Goal: Task Accomplishment & Management: Manage account settings

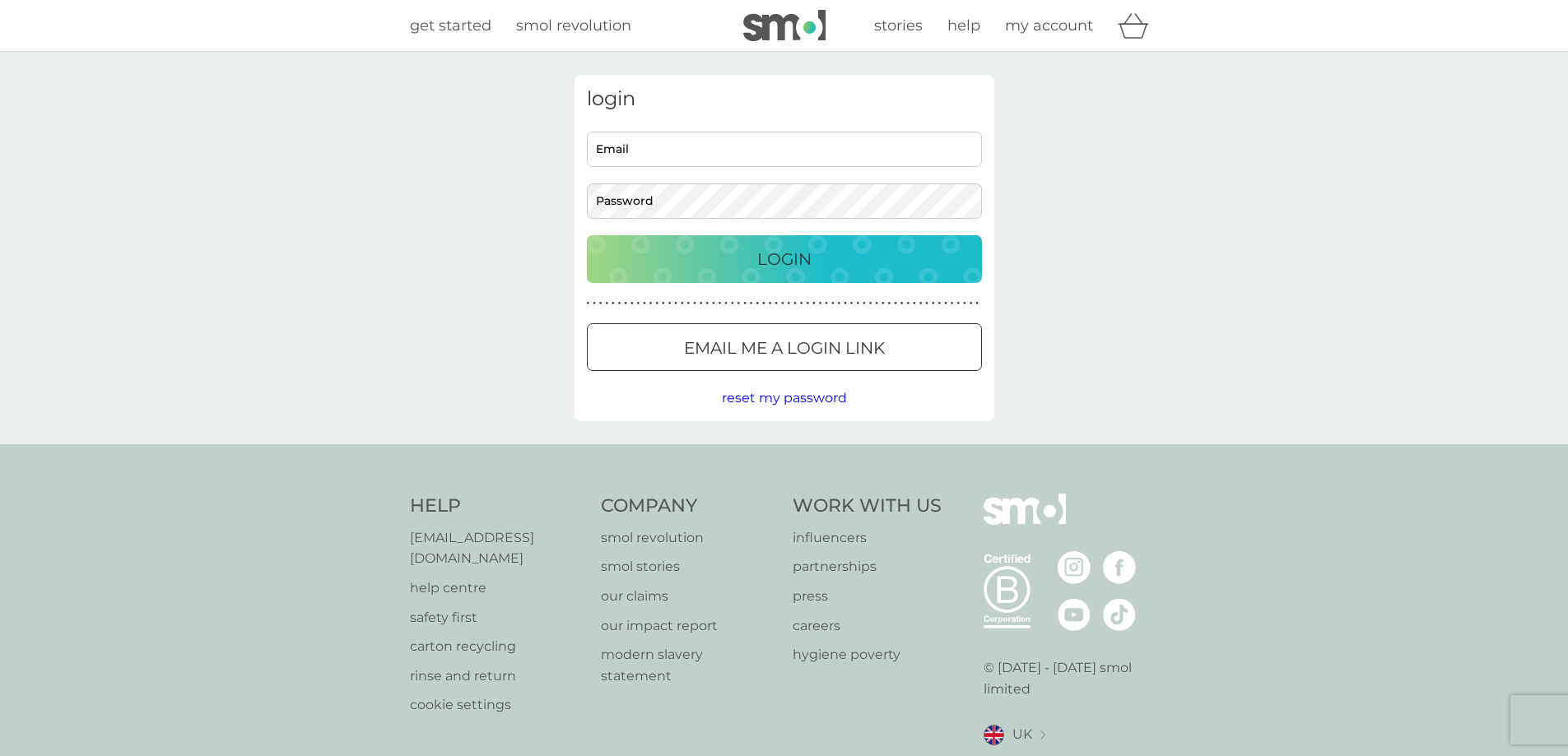
type input "amanda@savva.co.uk"
click at [822, 262] on div "Login" at bounding box center [784, 259] width 362 height 26
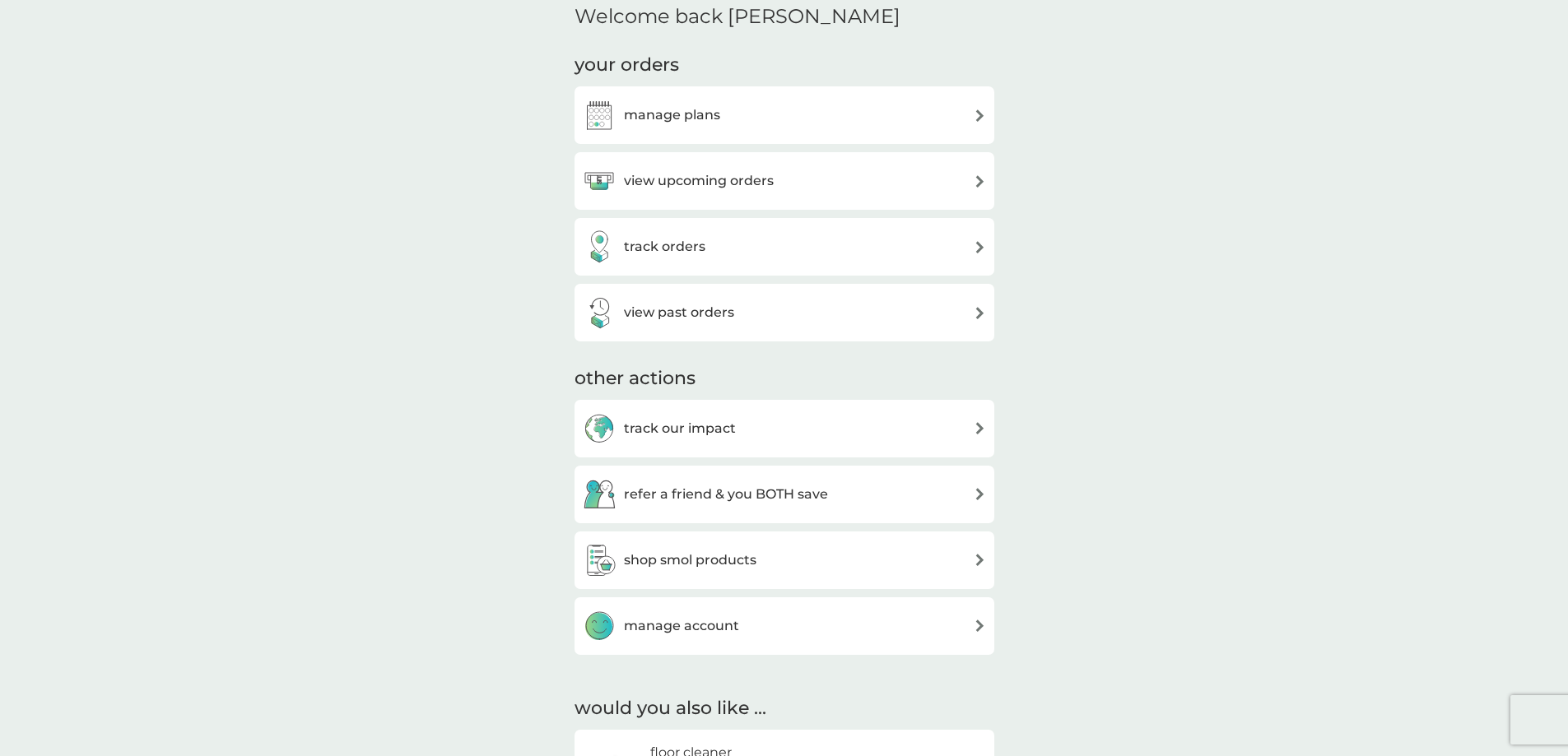
scroll to position [164, 0]
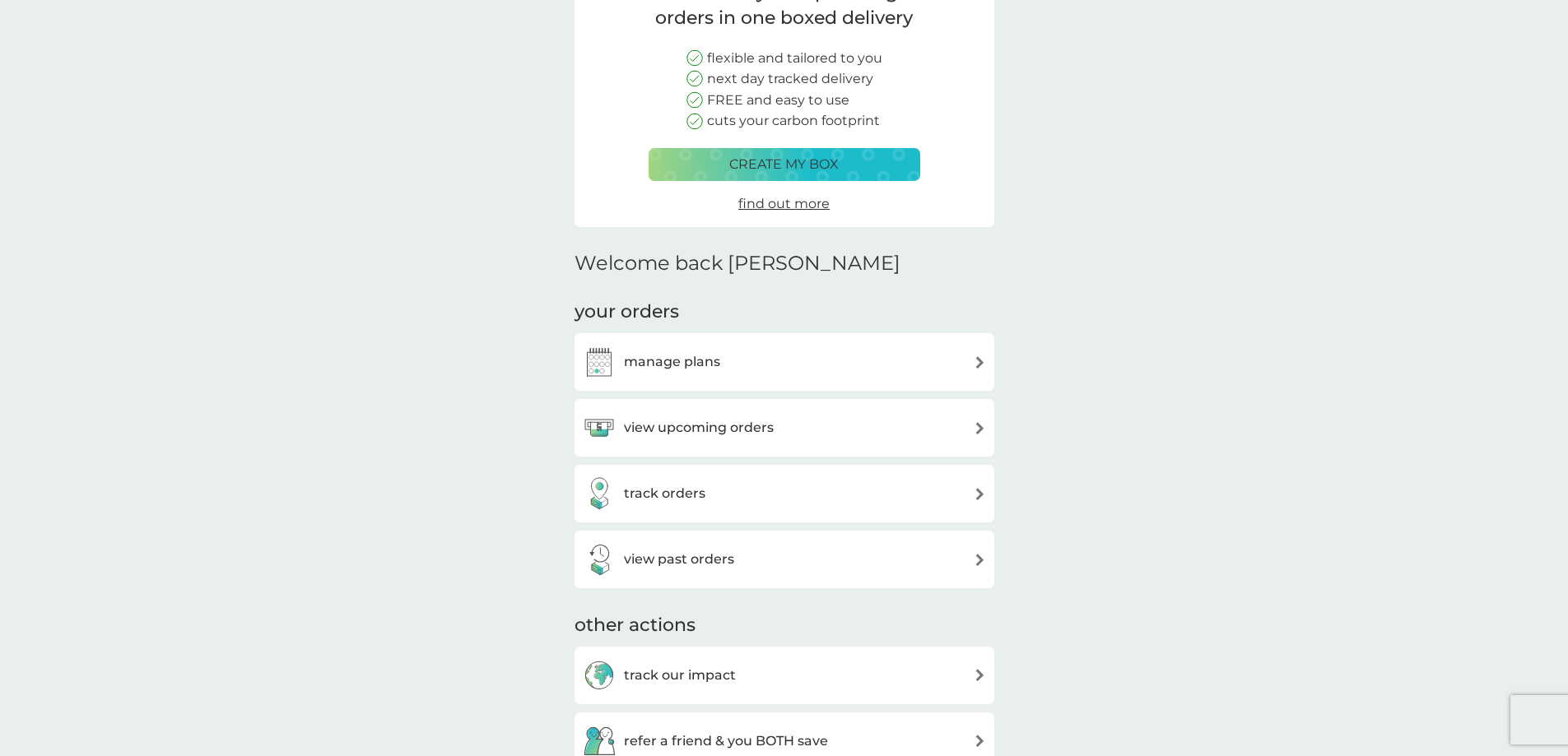
click at [748, 361] on div "manage plans" at bounding box center [784, 362] width 403 height 33
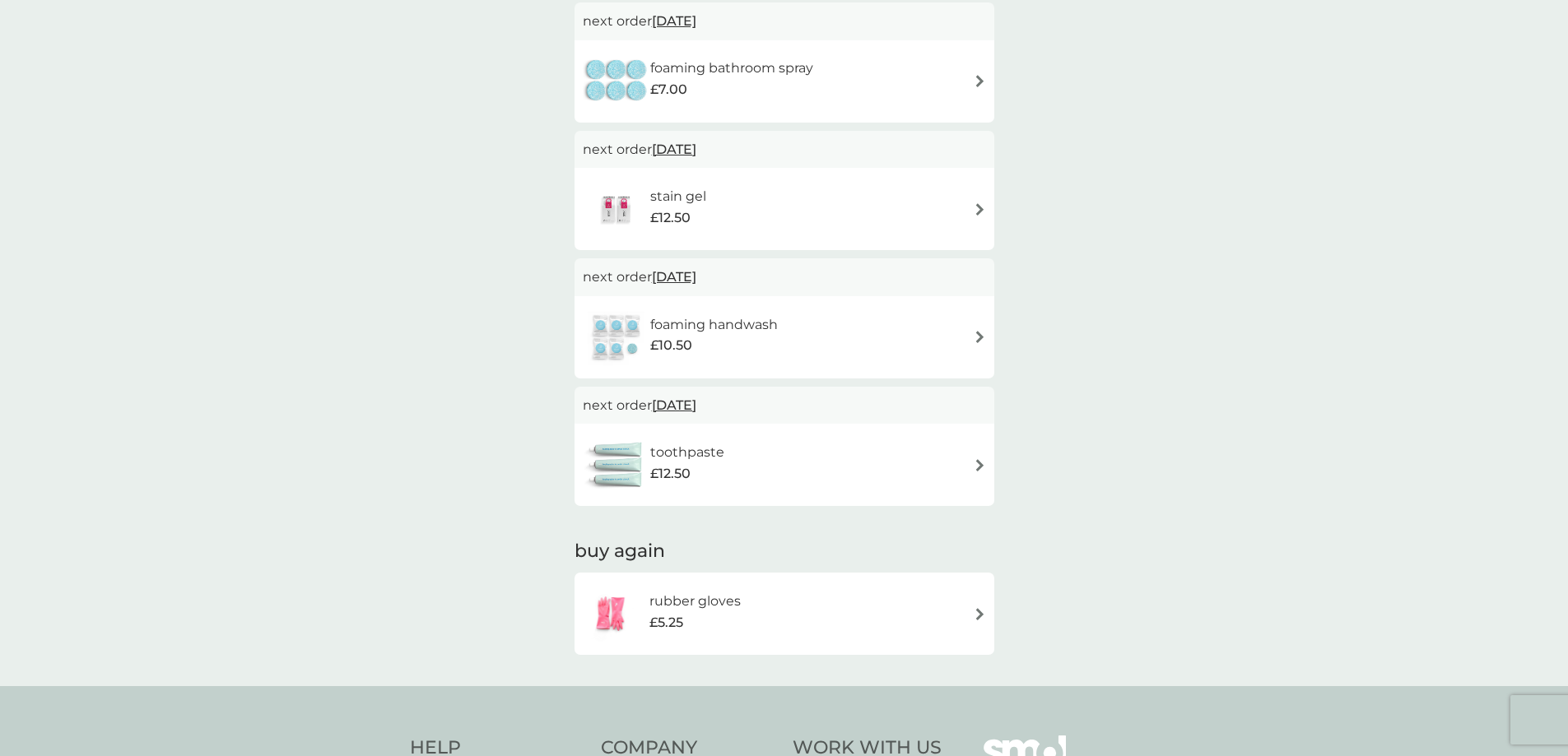
scroll to position [1063, 0]
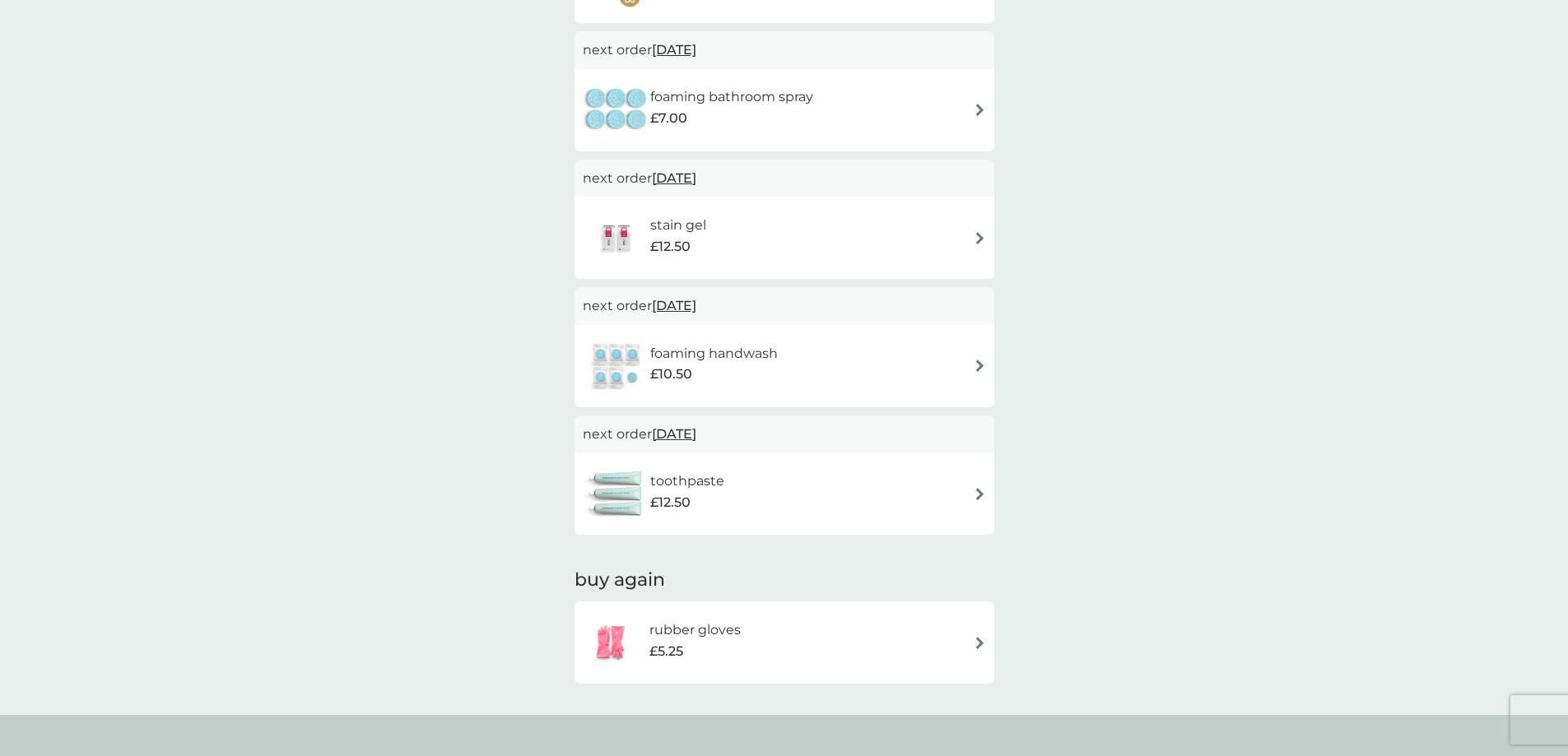
click at [977, 363] on img at bounding box center [979, 365] width 13 height 13
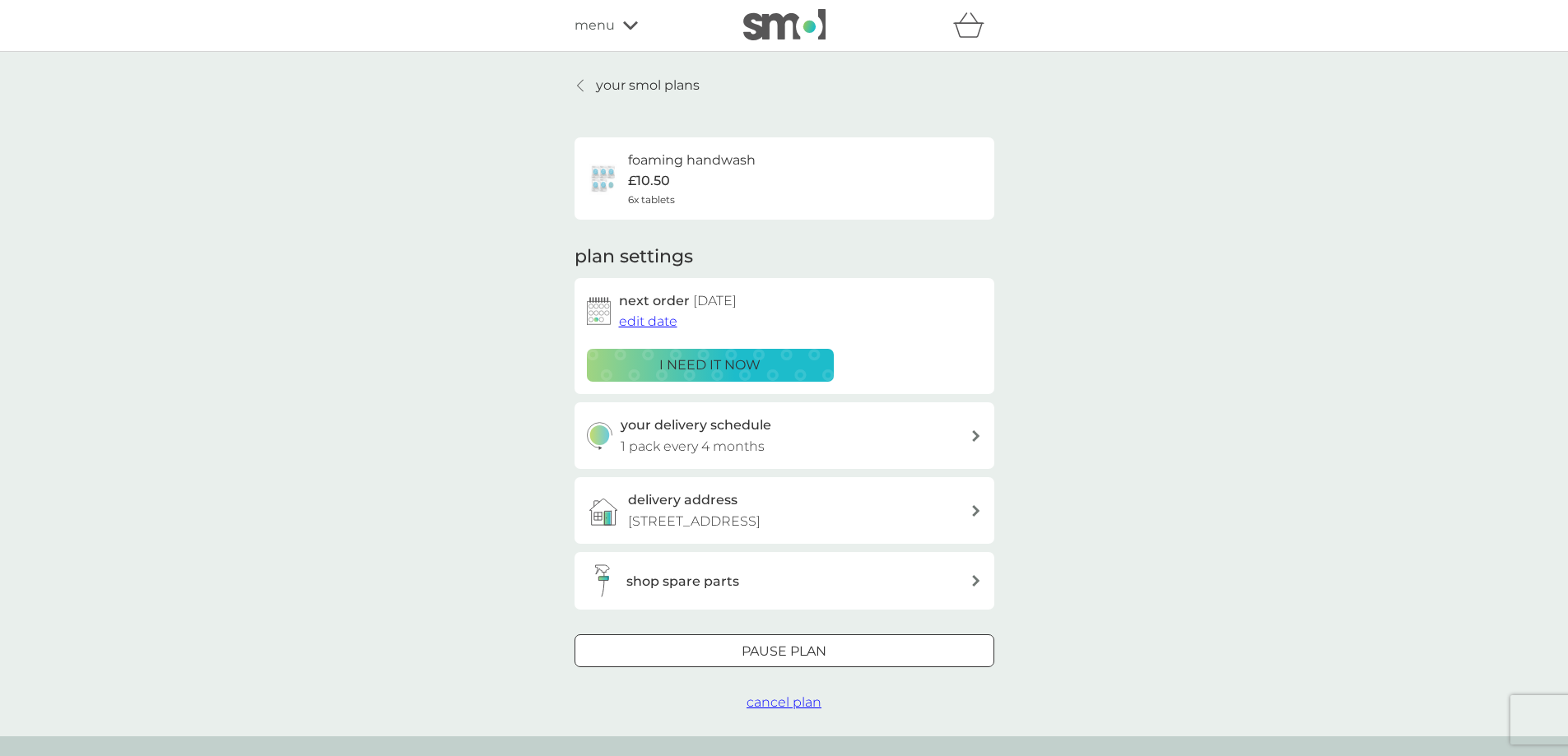
click at [637, 323] on span "edit date" at bounding box center [648, 321] width 59 height 16
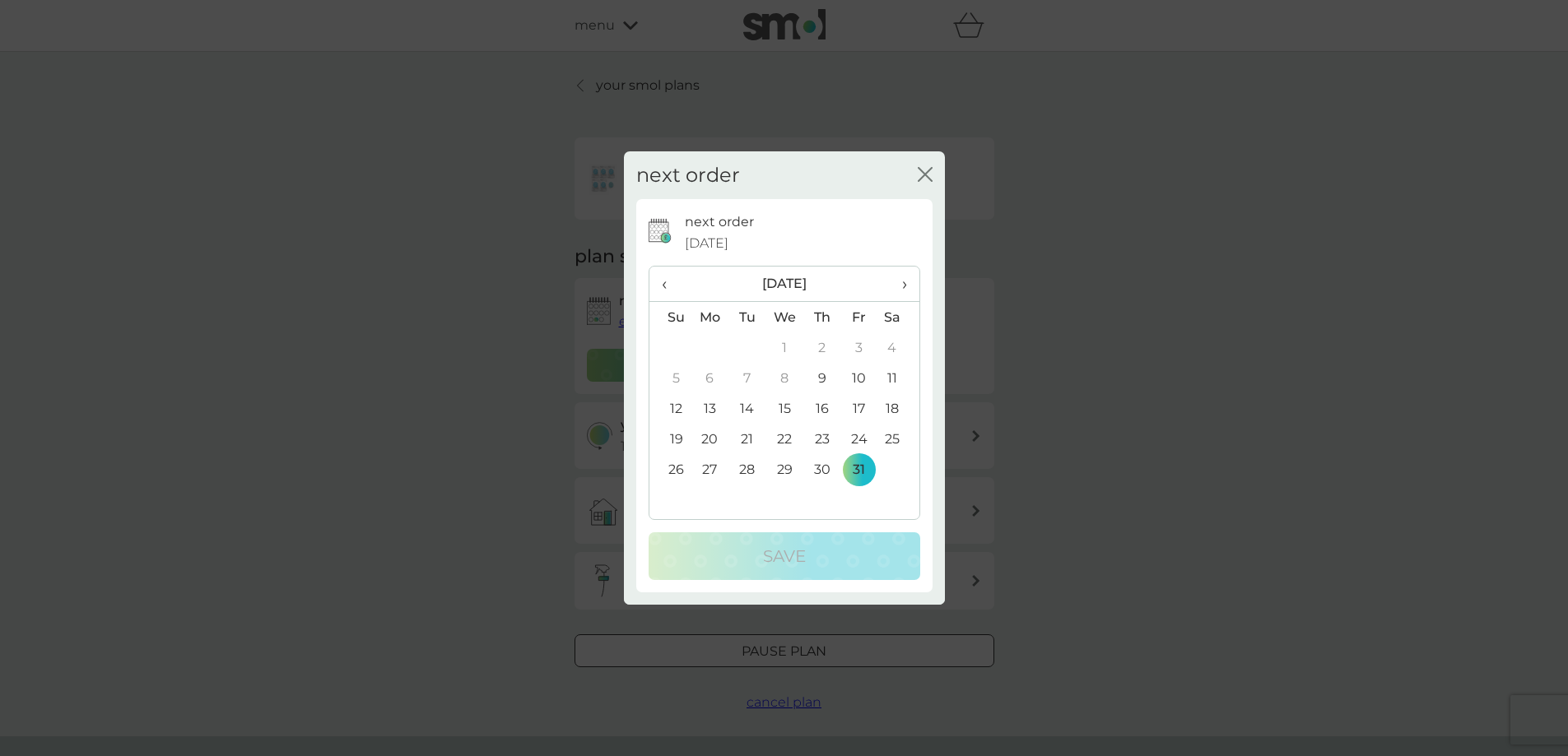
click at [905, 288] on span "›" at bounding box center [898, 283] width 17 height 34
click at [671, 504] on td "30" at bounding box center [670, 500] width 42 height 30
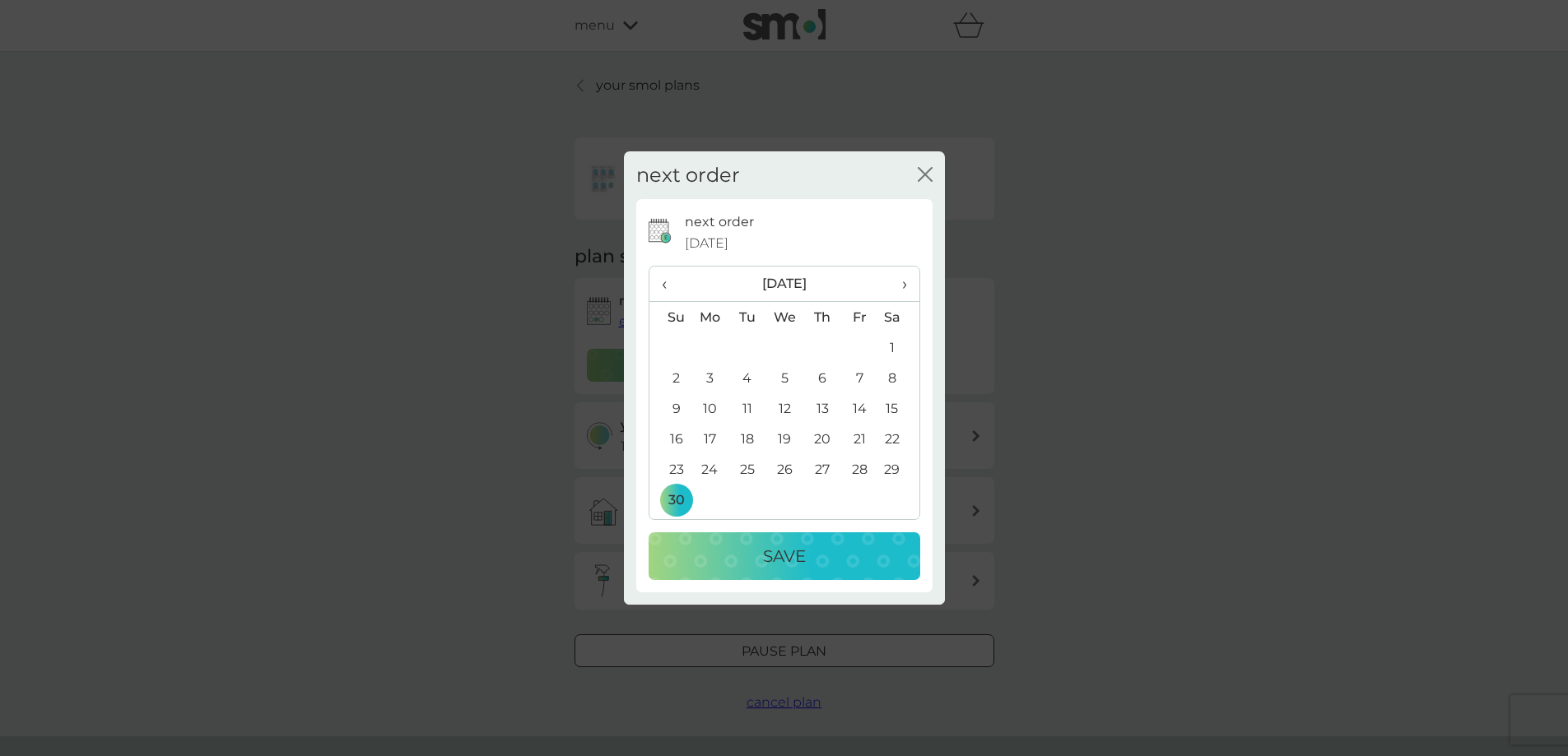
click at [805, 561] on p "Save" at bounding box center [784, 555] width 43 height 26
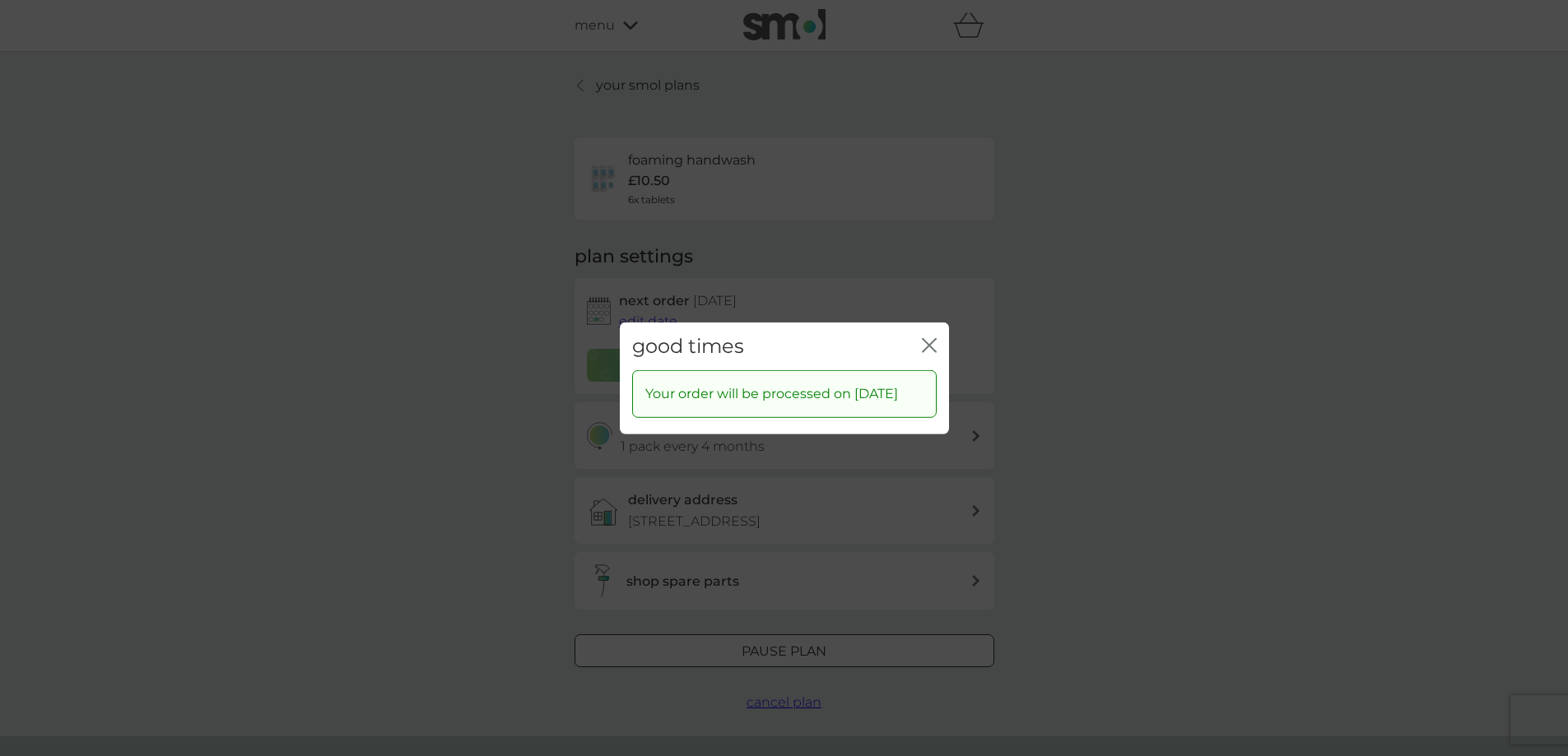
click at [933, 338] on icon "close" at bounding box center [932, 345] width 7 height 13
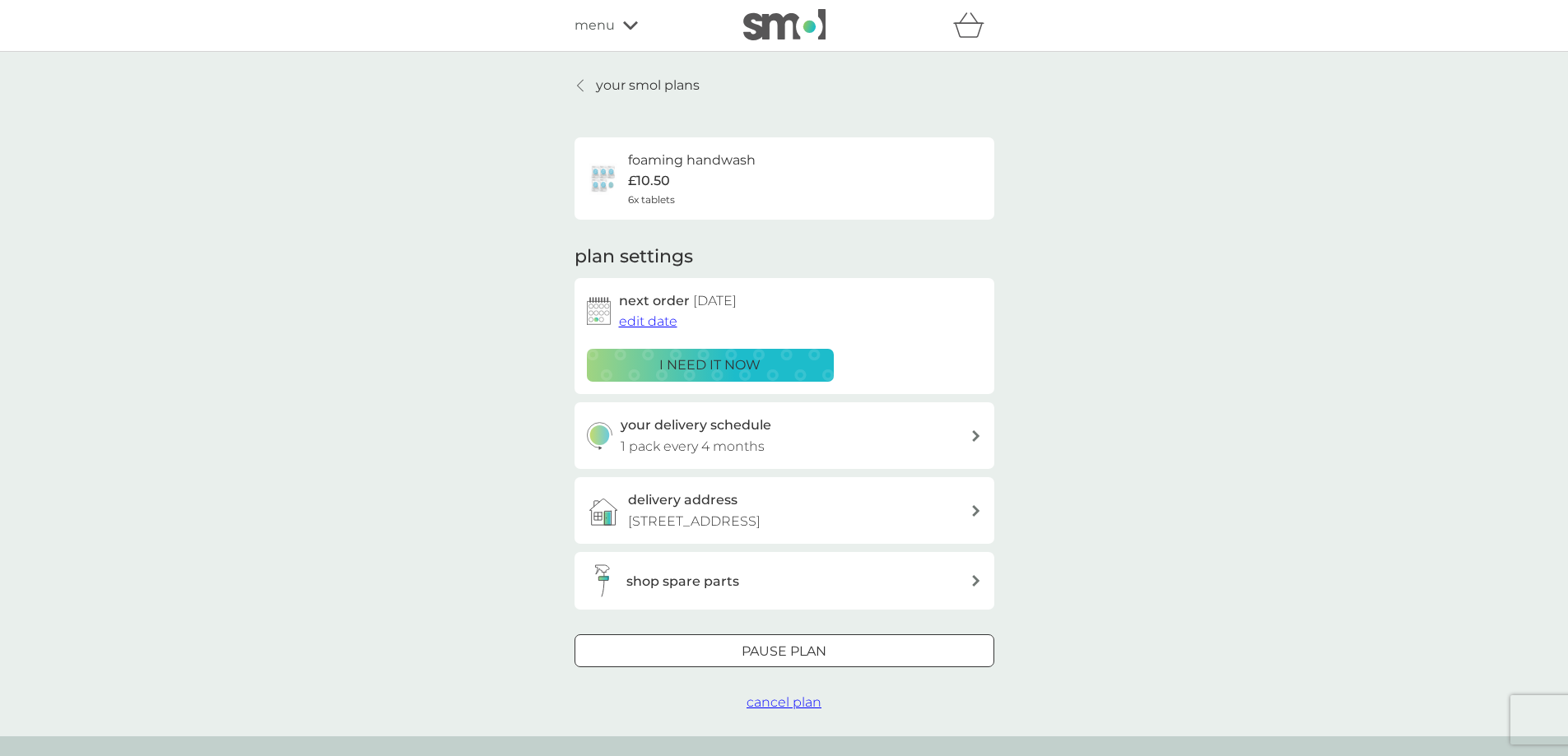
click at [610, 86] on p "your smol plans" at bounding box center [647, 85] width 104 height 22
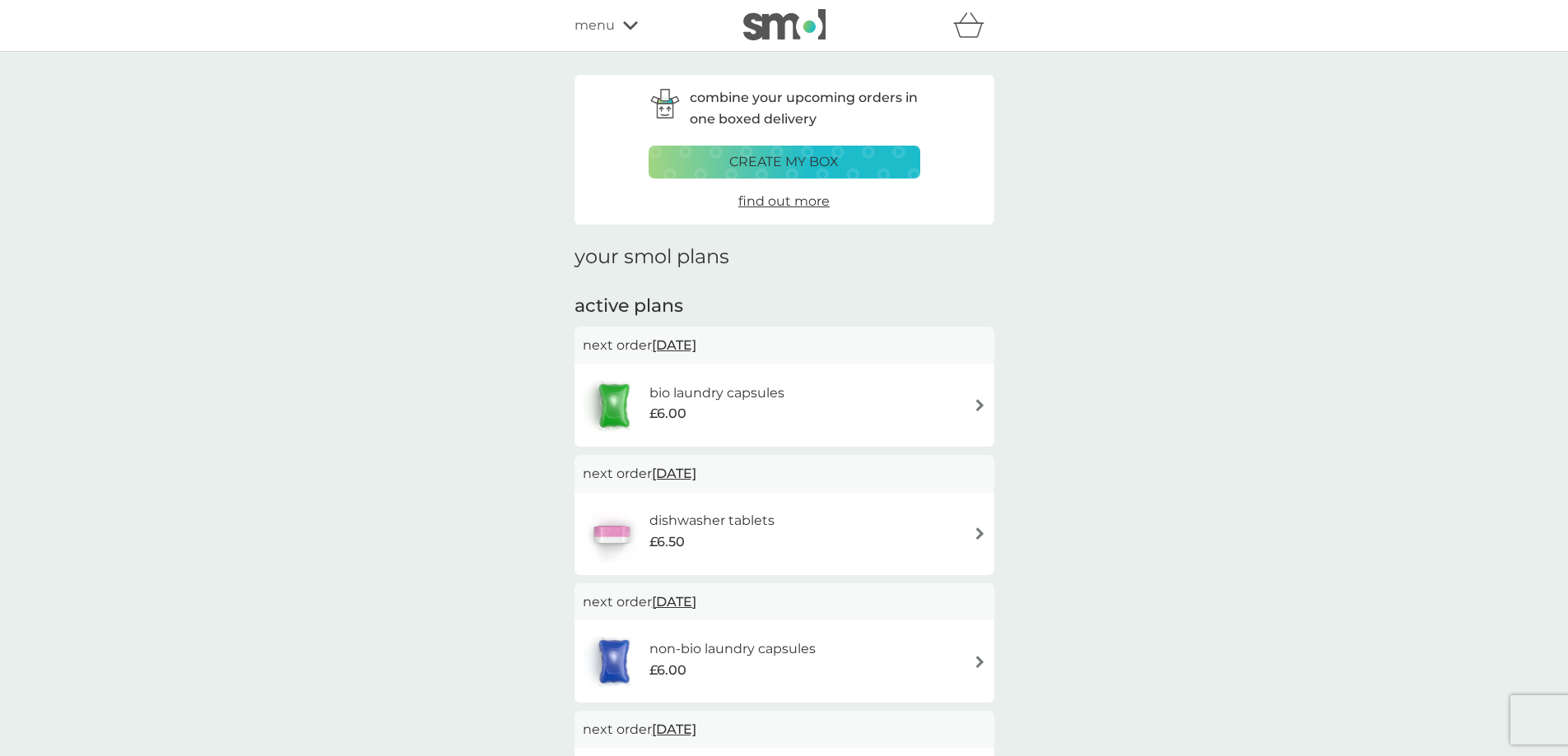
click at [975, 530] on img at bounding box center [979, 533] width 13 height 13
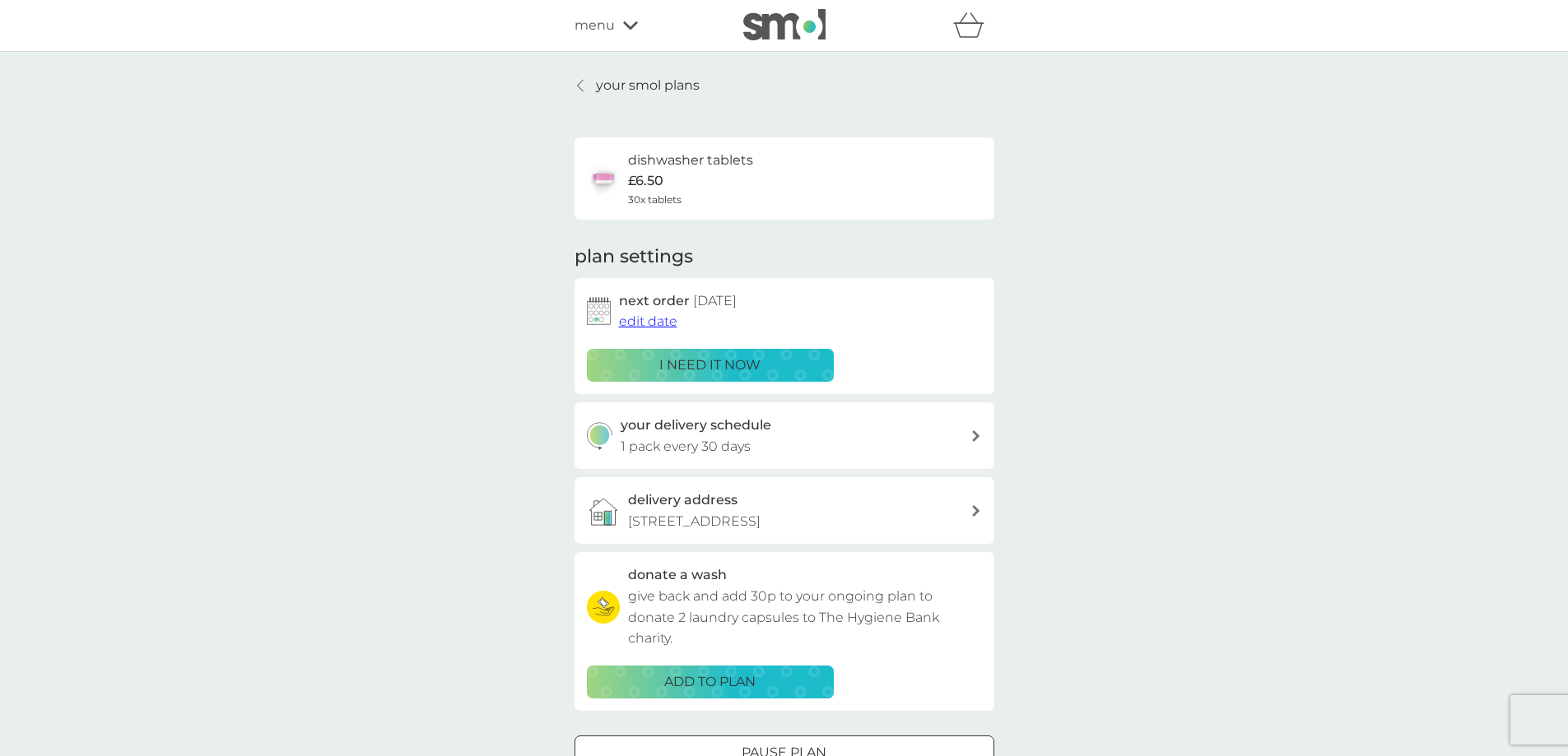
click at [645, 316] on span "edit date" at bounding box center [648, 321] width 59 height 16
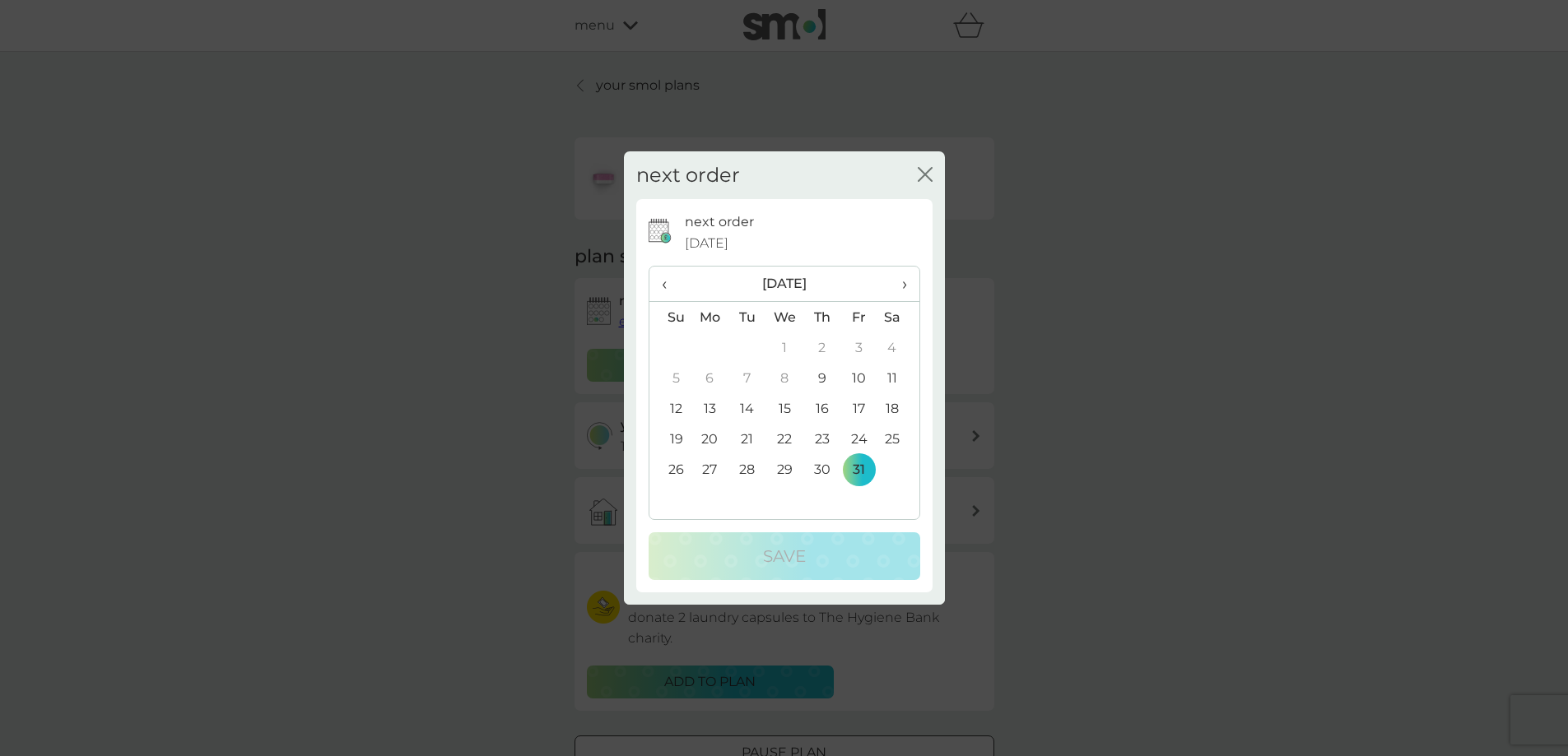
click at [905, 287] on span "›" at bounding box center [898, 283] width 17 height 34
drag, startPoint x: 678, startPoint y: 493, endPoint x: 690, endPoint y: 533, distance: 41.8
click at [678, 494] on td "30" at bounding box center [670, 500] width 42 height 30
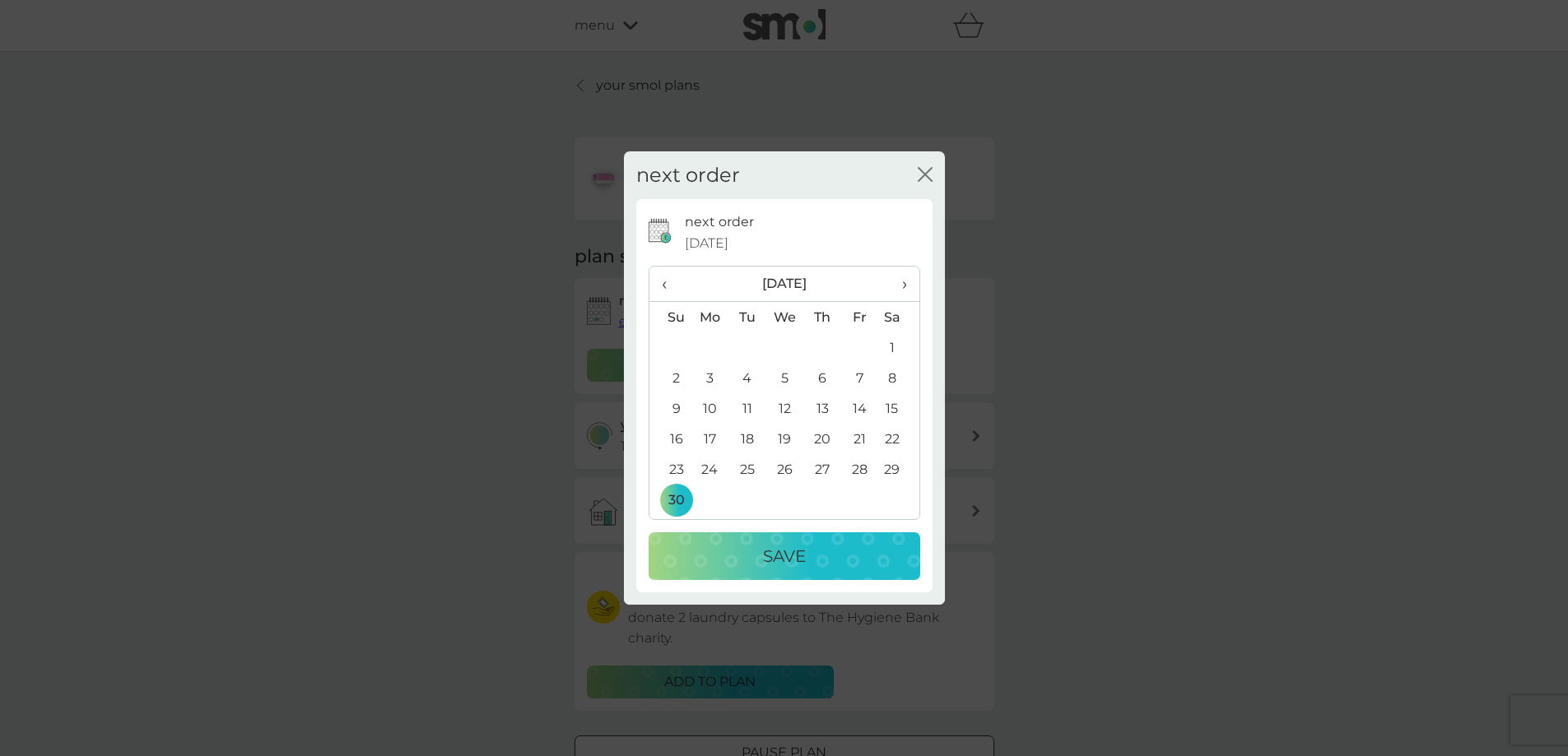
click at [756, 562] on div "Save" at bounding box center [784, 555] width 239 height 26
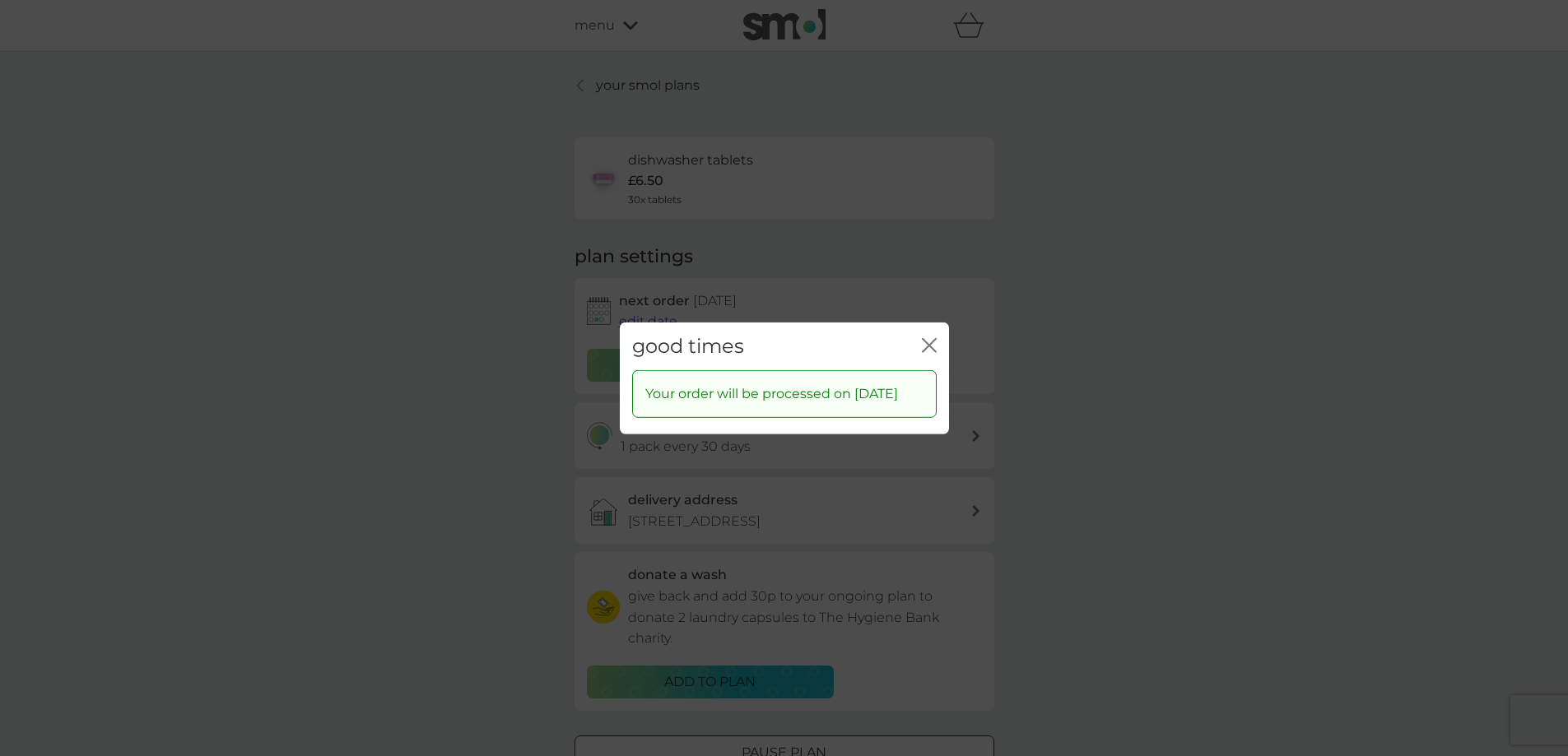
click at [930, 338] on icon "close" at bounding box center [932, 345] width 7 height 13
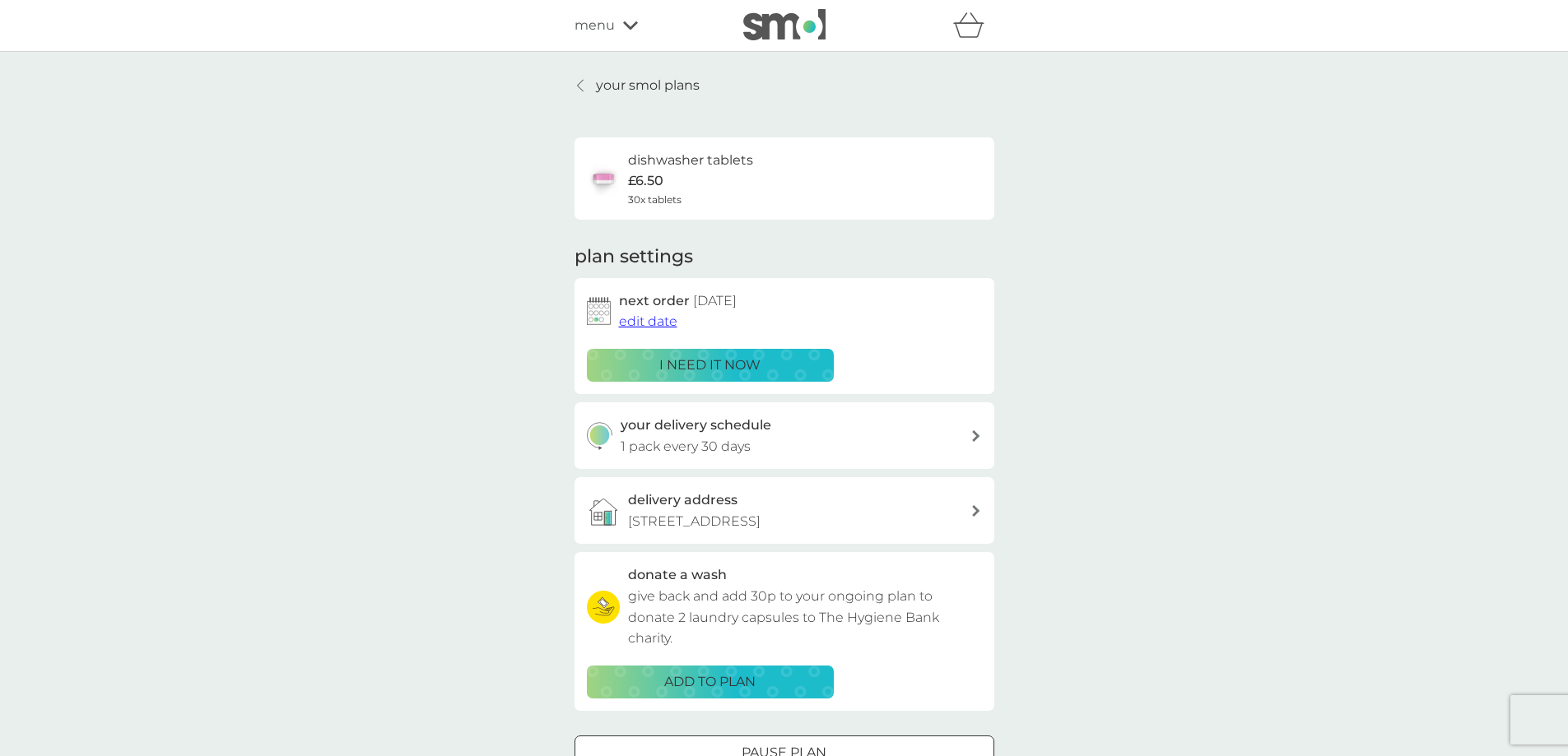
click at [607, 77] on p "your smol plans" at bounding box center [647, 85] width 104 height 22
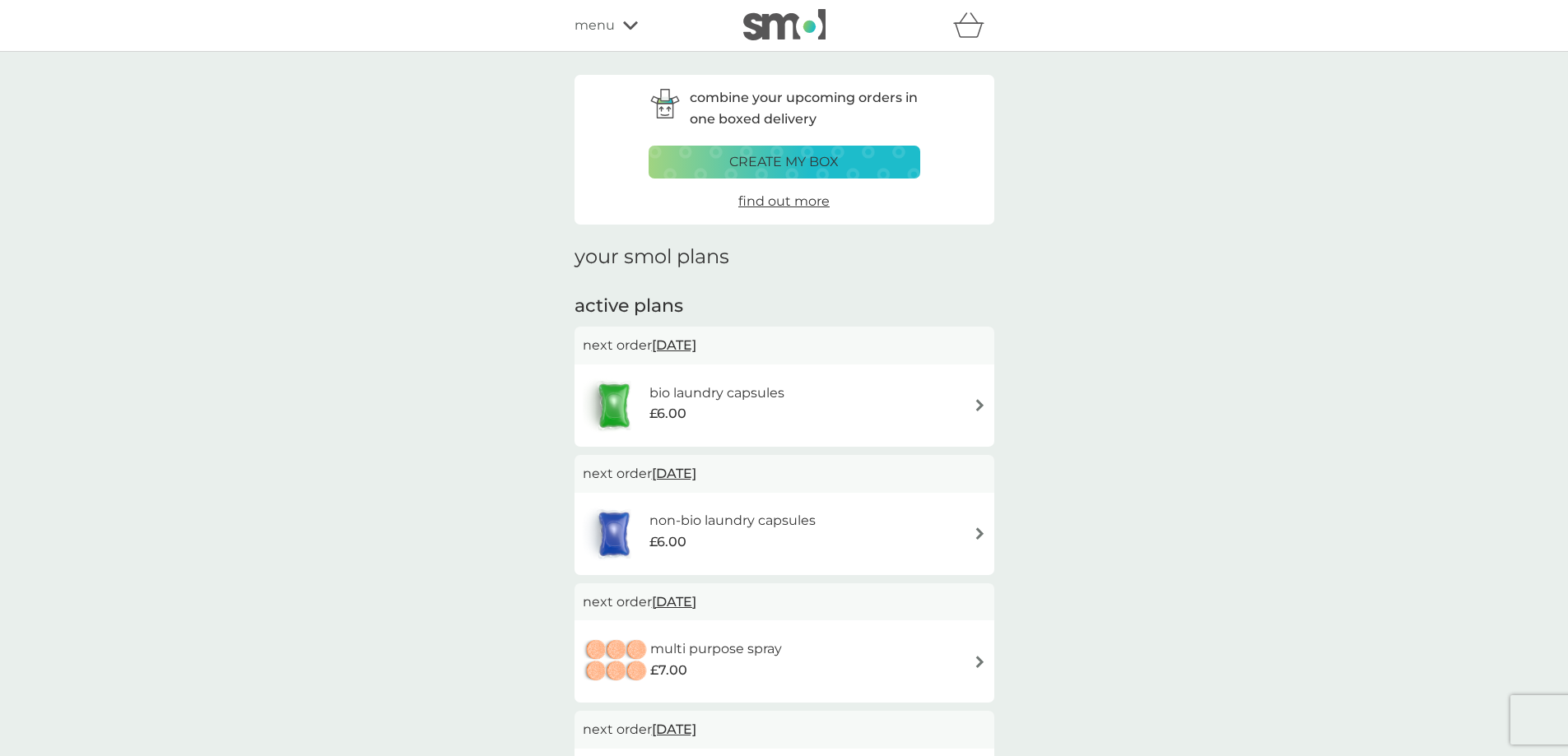
click at [985, 535] on img at bounding box center [979, 533] width 13 height 13
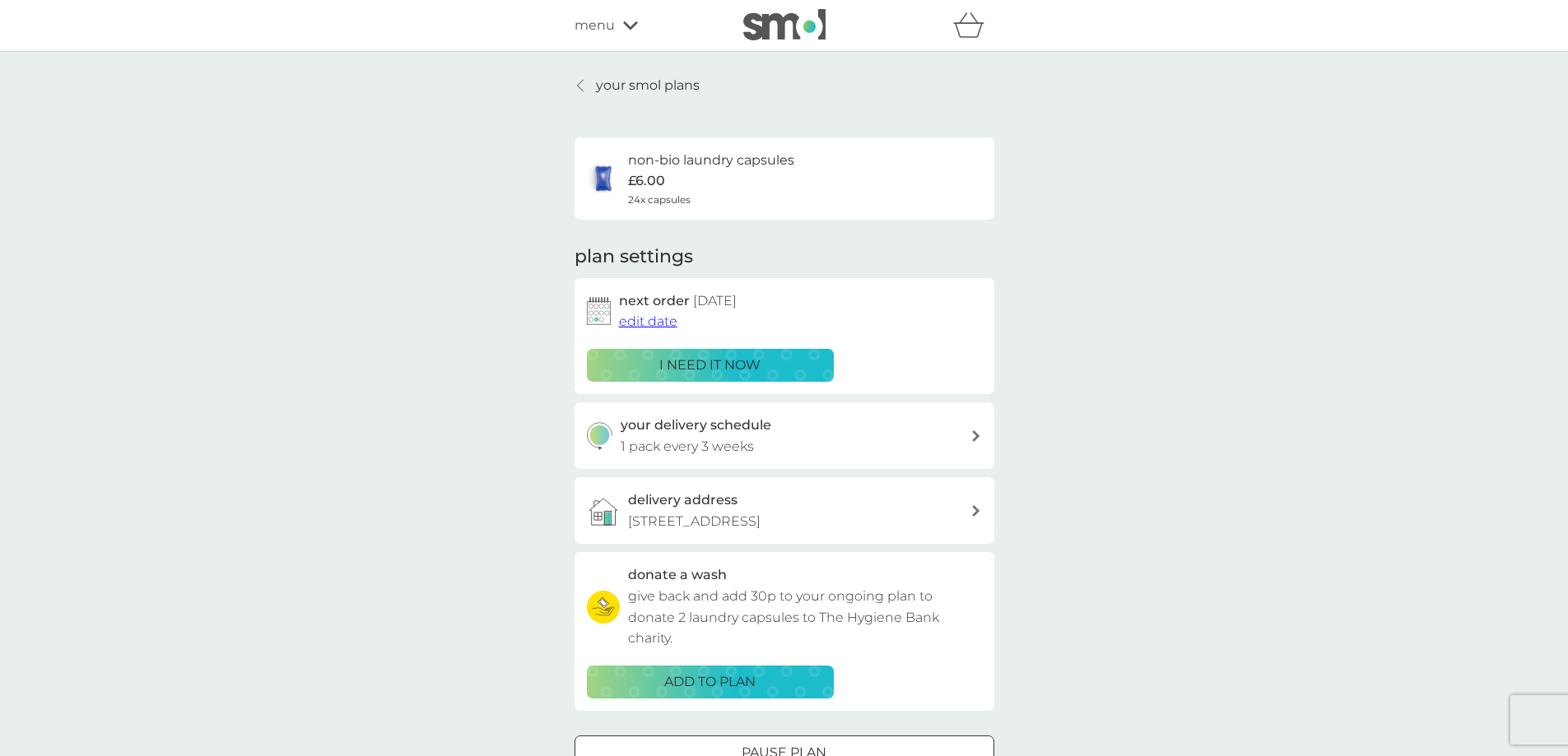
click at [663, 327] on span "edit date" at bounding box center [648, 321] width 59 height 16
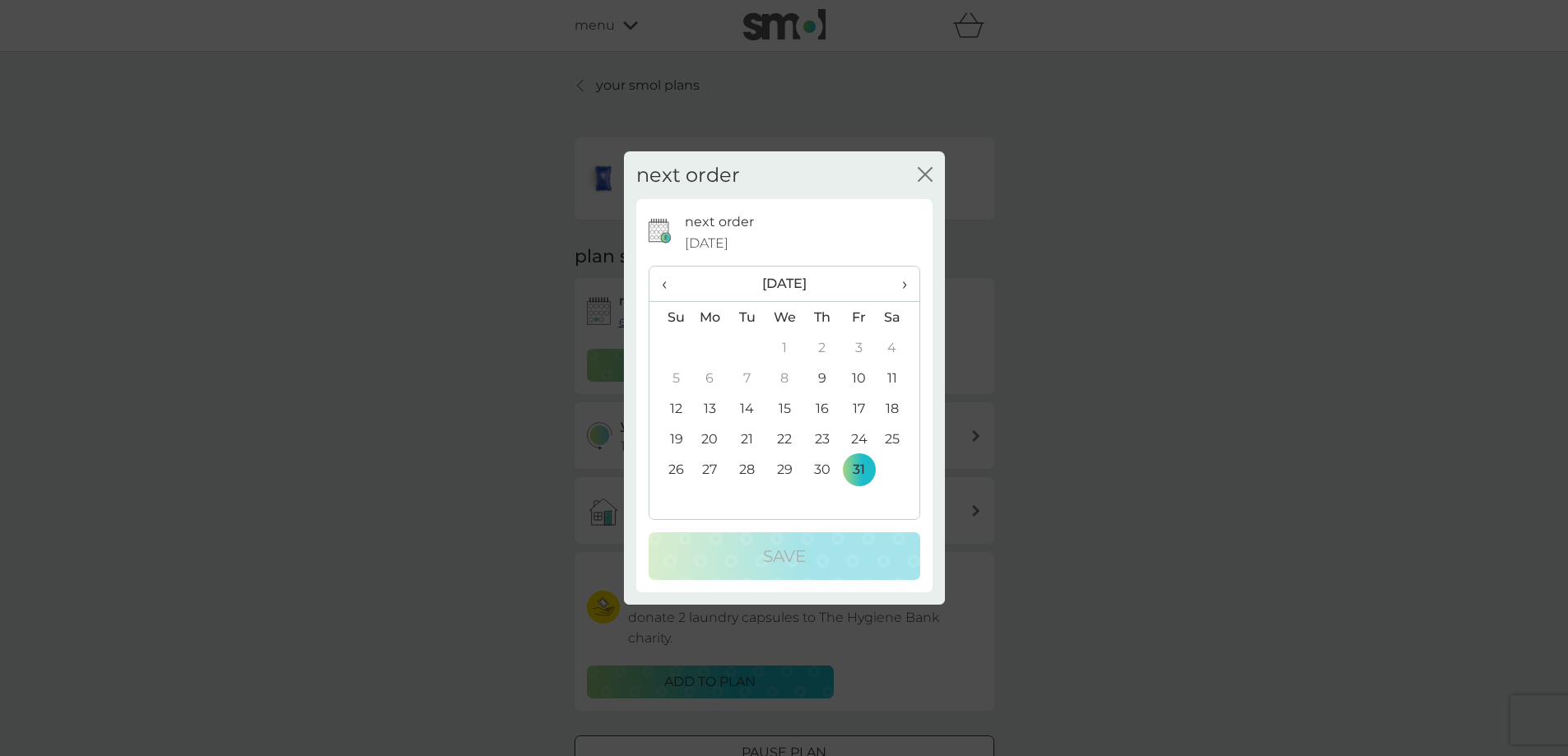
click at [906, 285] on span "›" at bounding box center [898, 283] width 17 height 34
click at [681, 502] on td "30" at bounding box center [670, 500] width 42 height 30
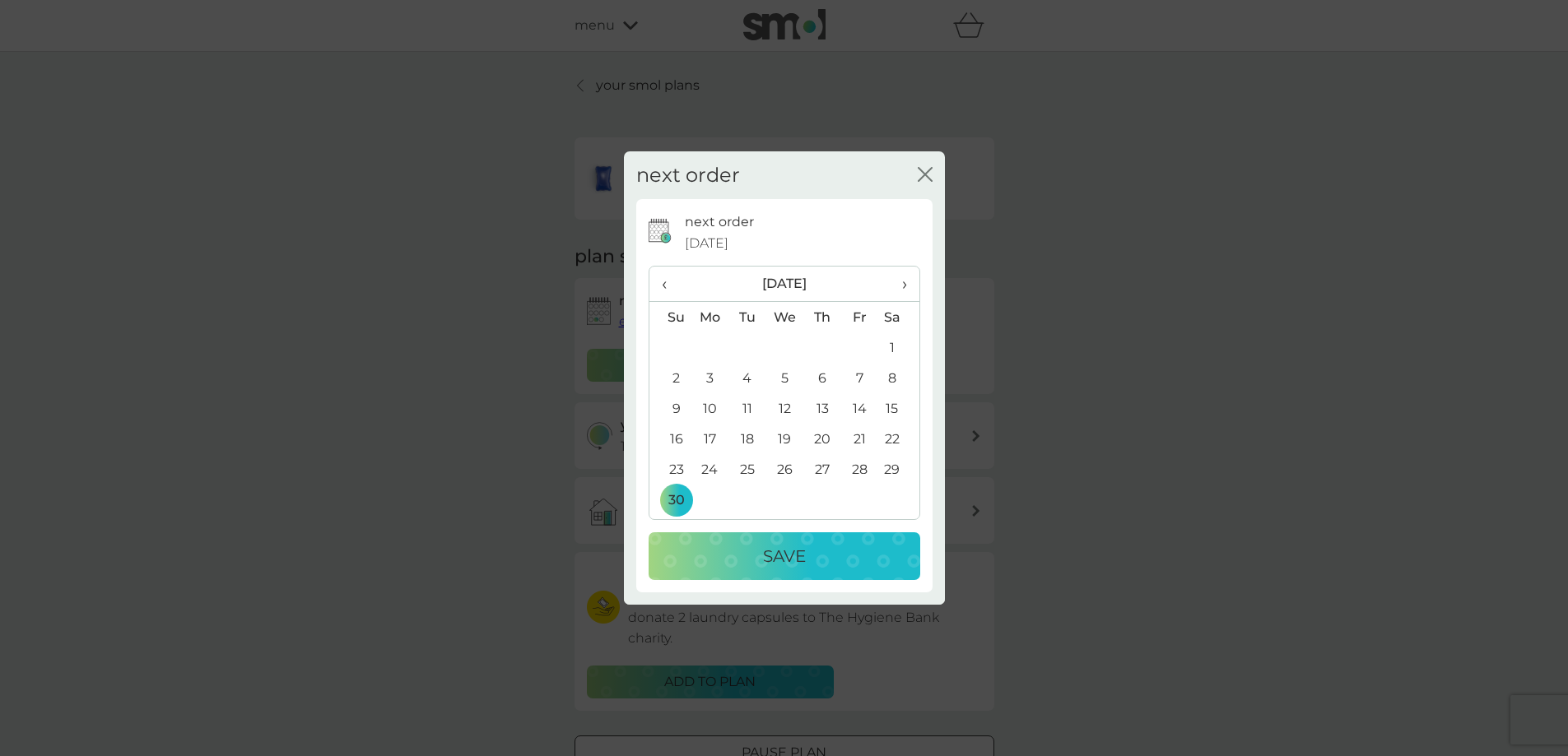
click at [807, 558] on div "Save" at bounding box center [784, 555] width 239 height 26
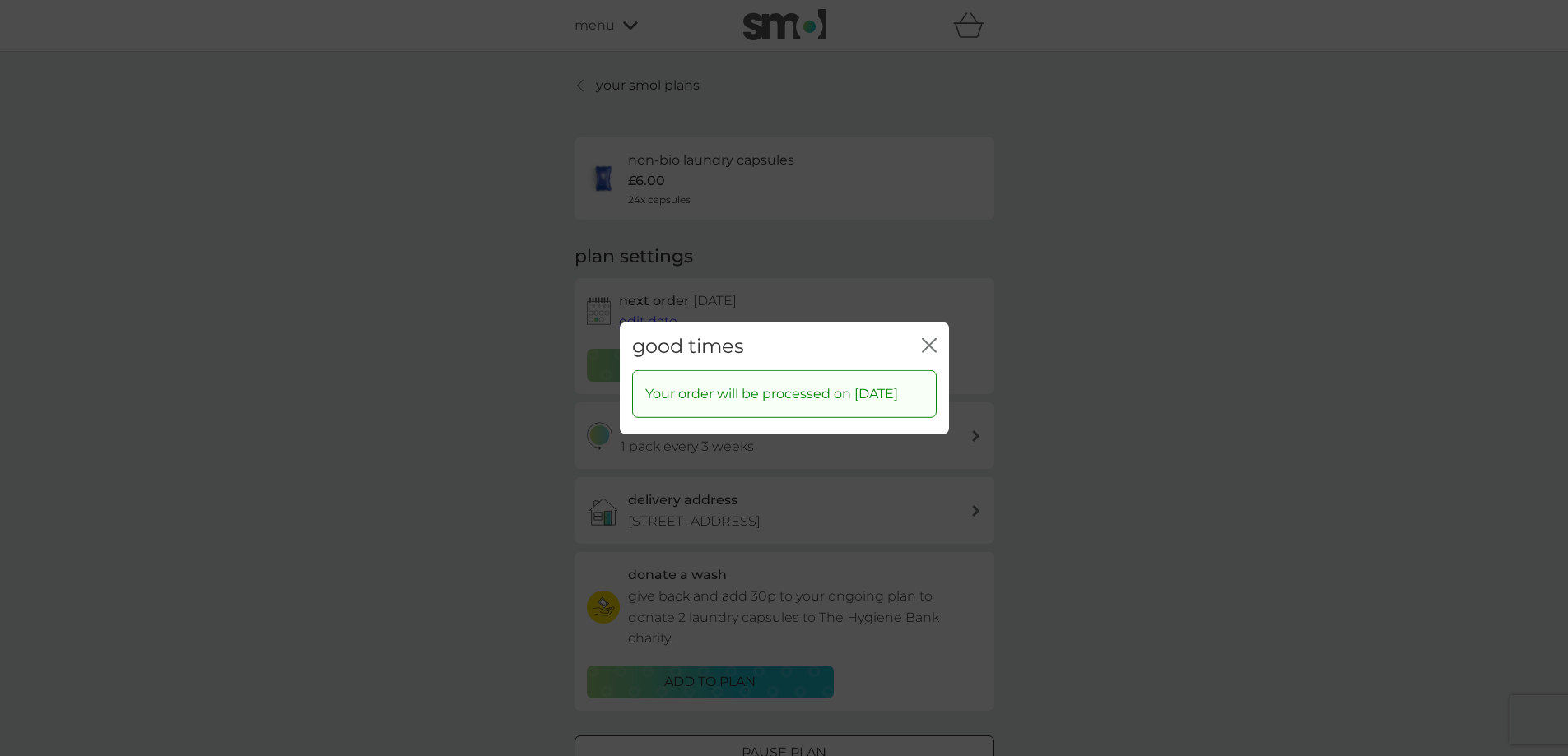
click at [929, 340] on icon "close" at bounding box center [929, 345] width 15 height 15
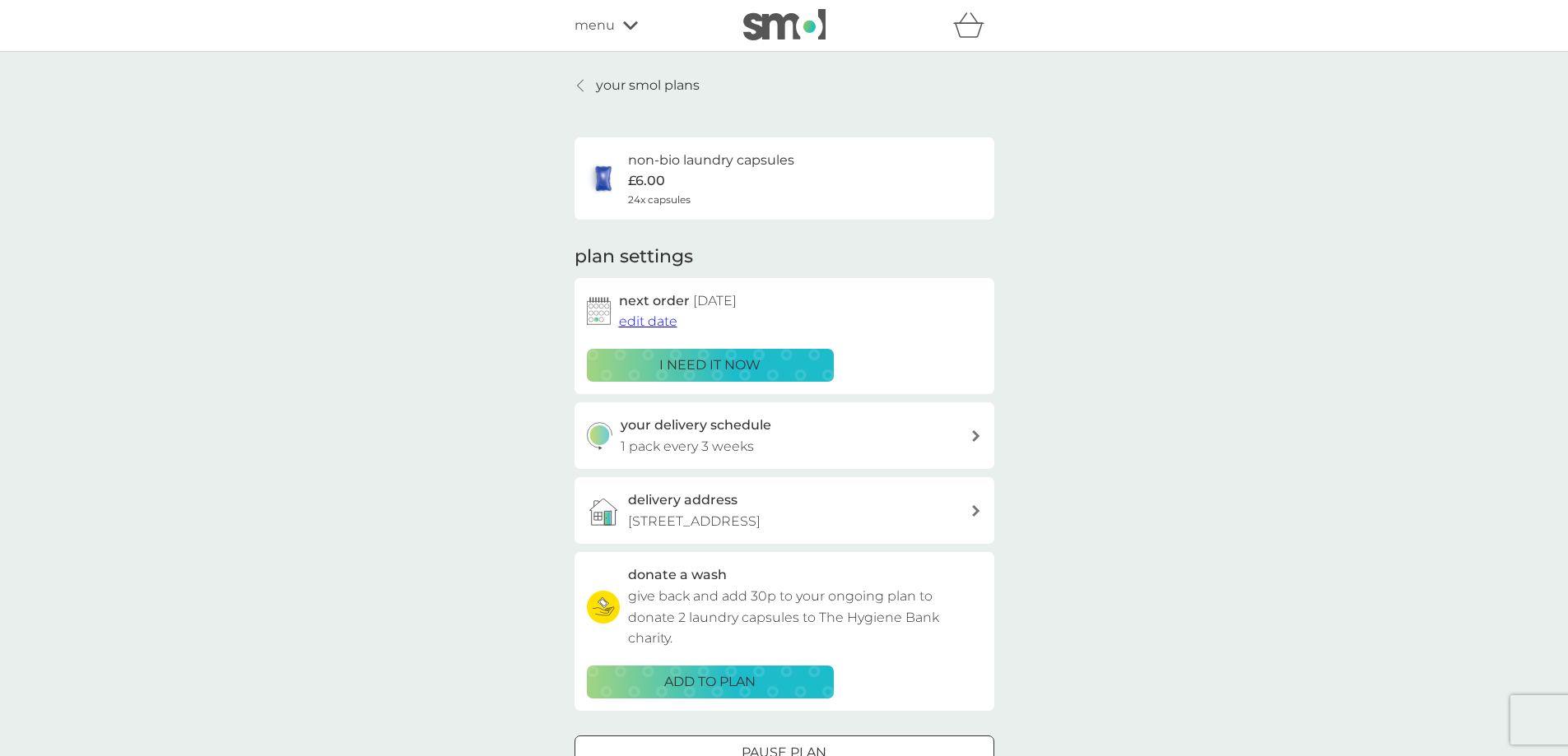
click at [613, 90] on p "your smol plans" at bounding box center [647, 85] width 104 height 22
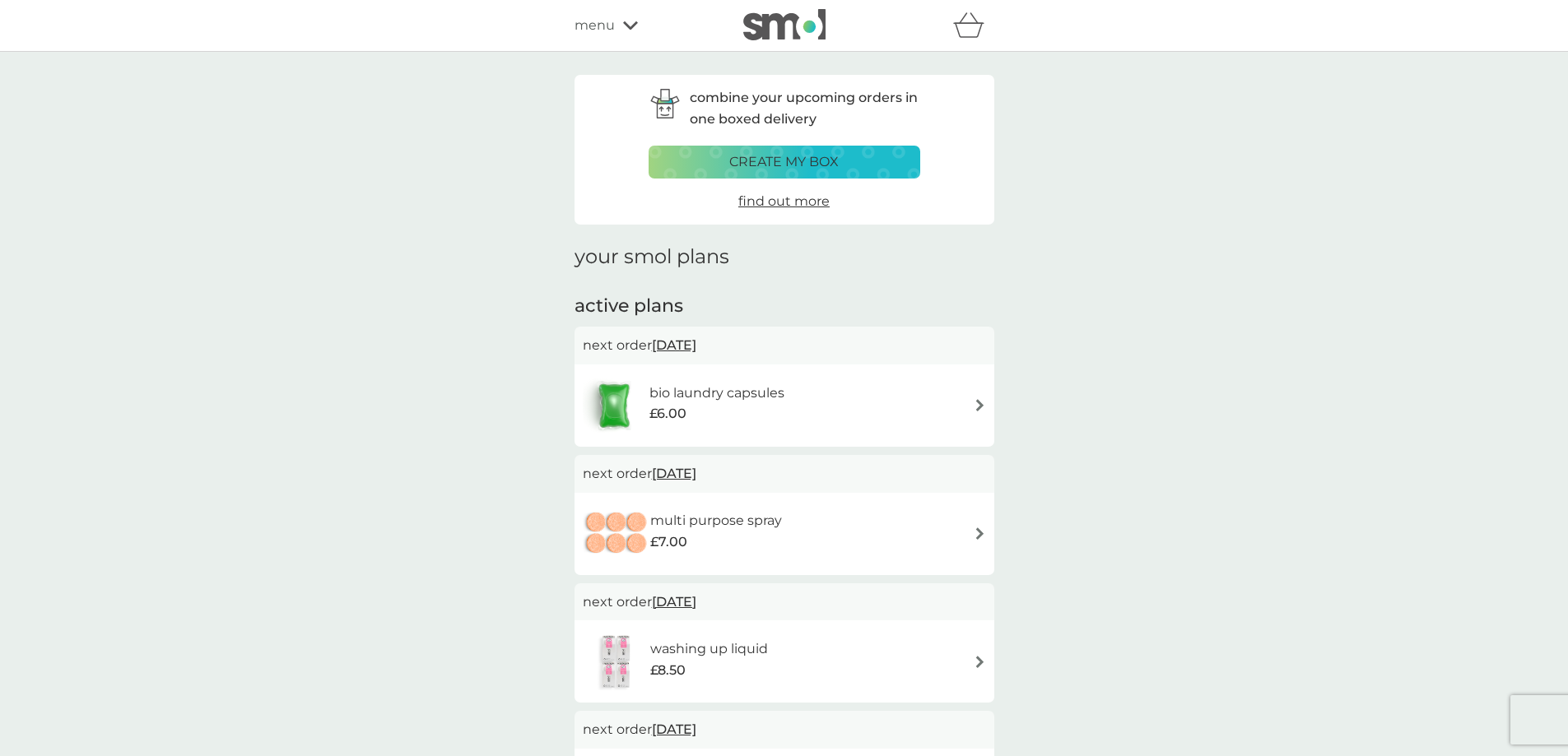
click at [977, 409] on img at bounding box center [979, 404] width 13 height 13
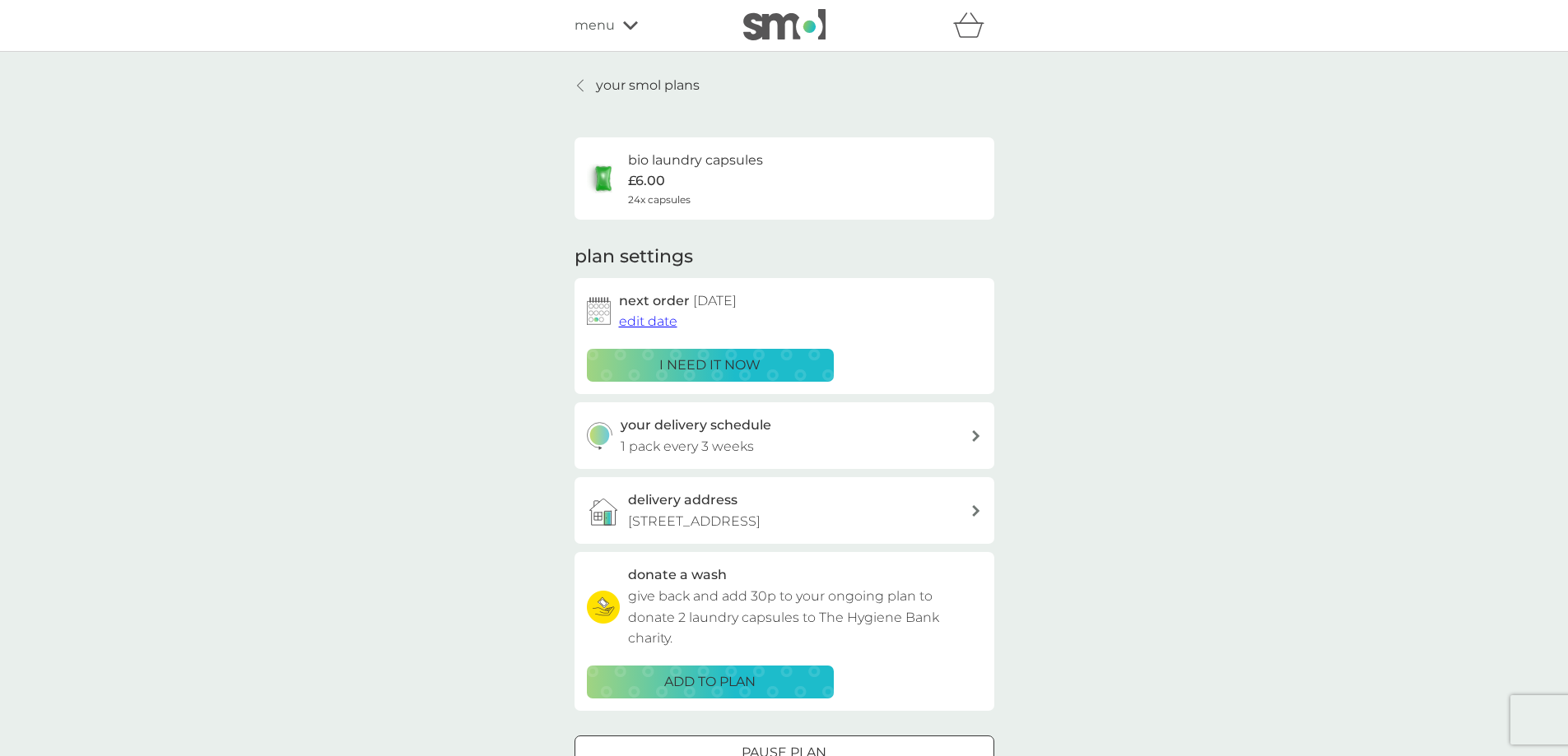
click at [640, 321] on span "edit date" at bounding box center [648, 321] width 59 height 16
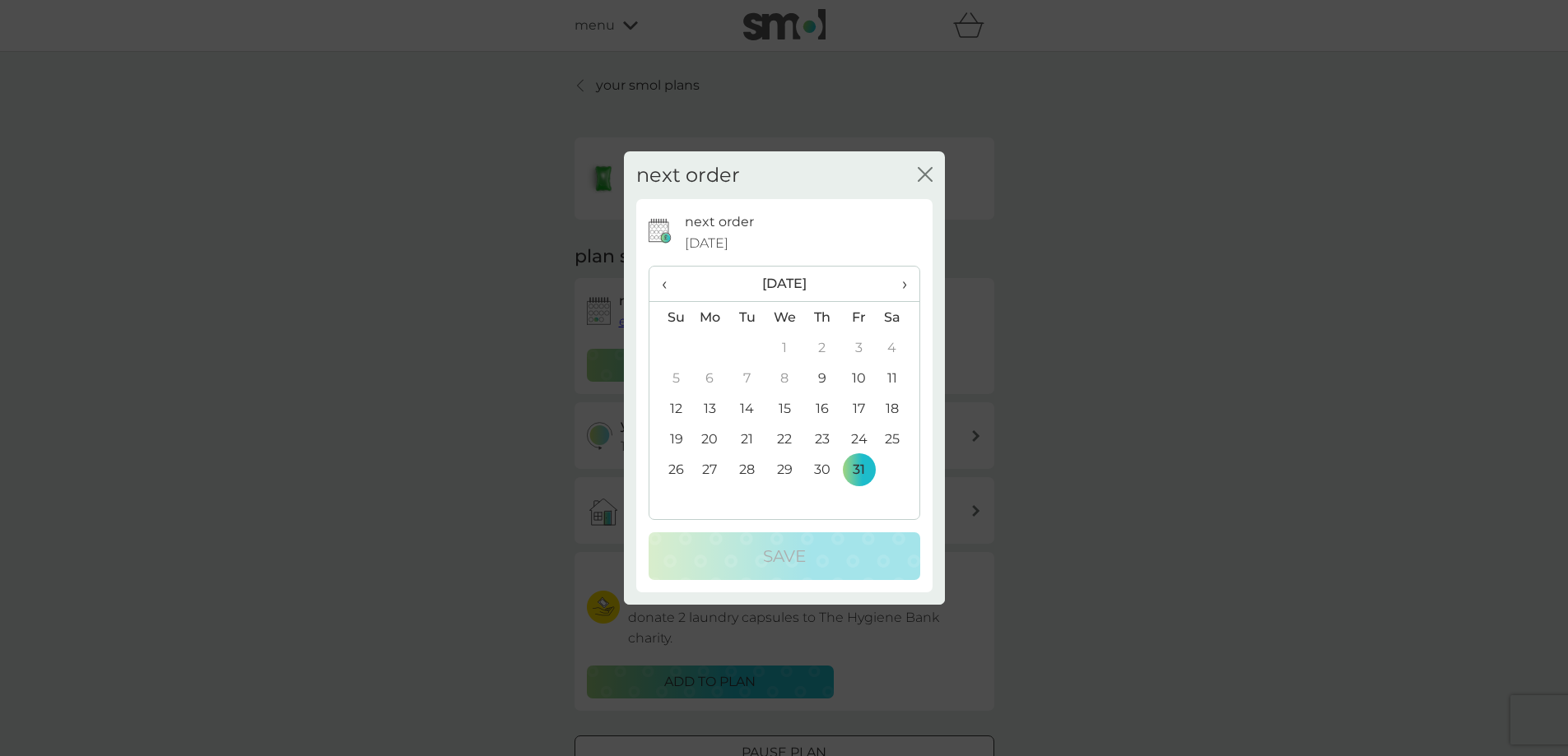
click at [907, 287] on th "›" at bounding box center [897, 284] width 41 height 35
click at [674, 497] on td "30" at bounding box center [670, 500] width 42 height 30
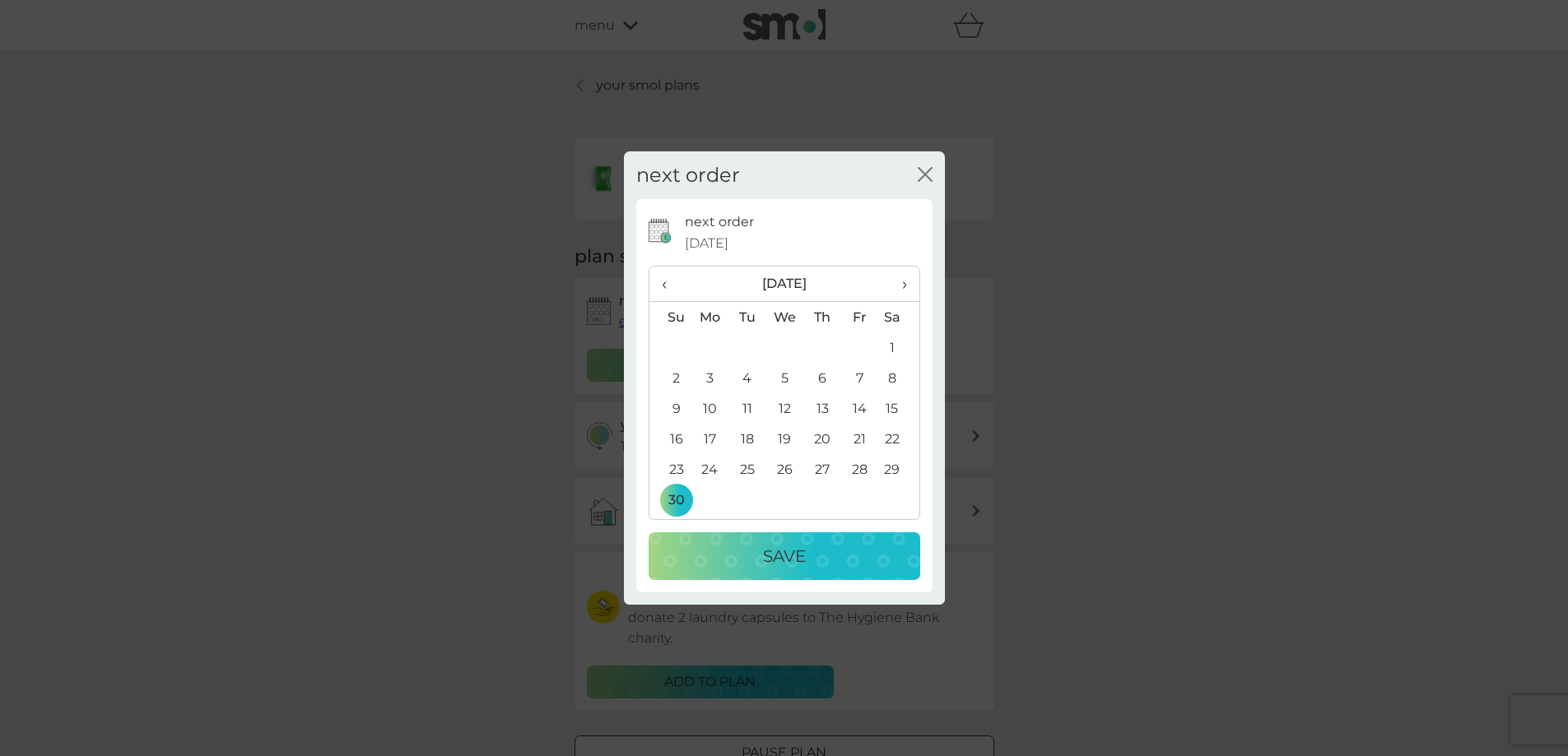
click at [811, 558] on div "Save" at bounding box center [784, 555] width 239 height 26
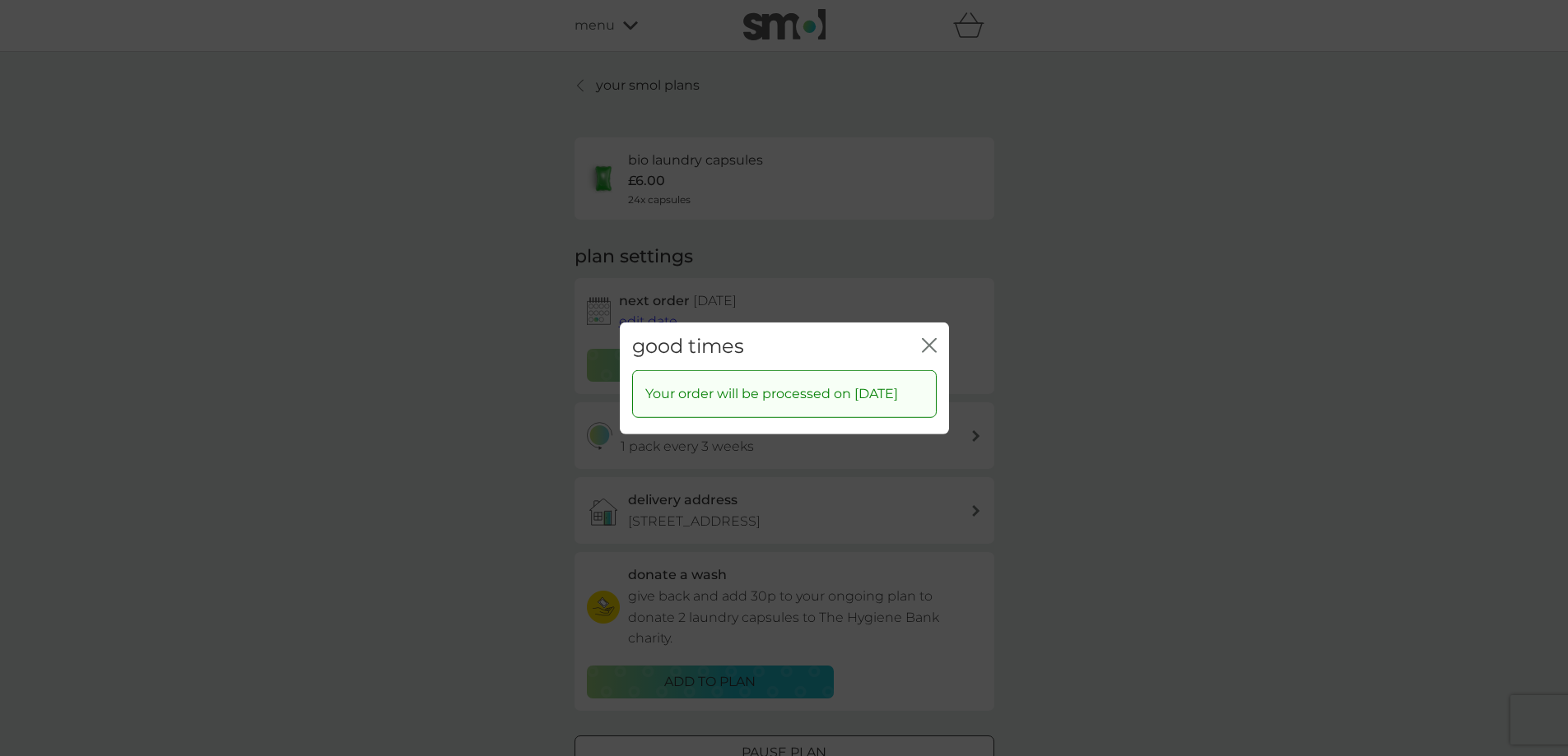
click at [926, 338] on icon "close" at bounding box center [926, 345] width 7 height 13
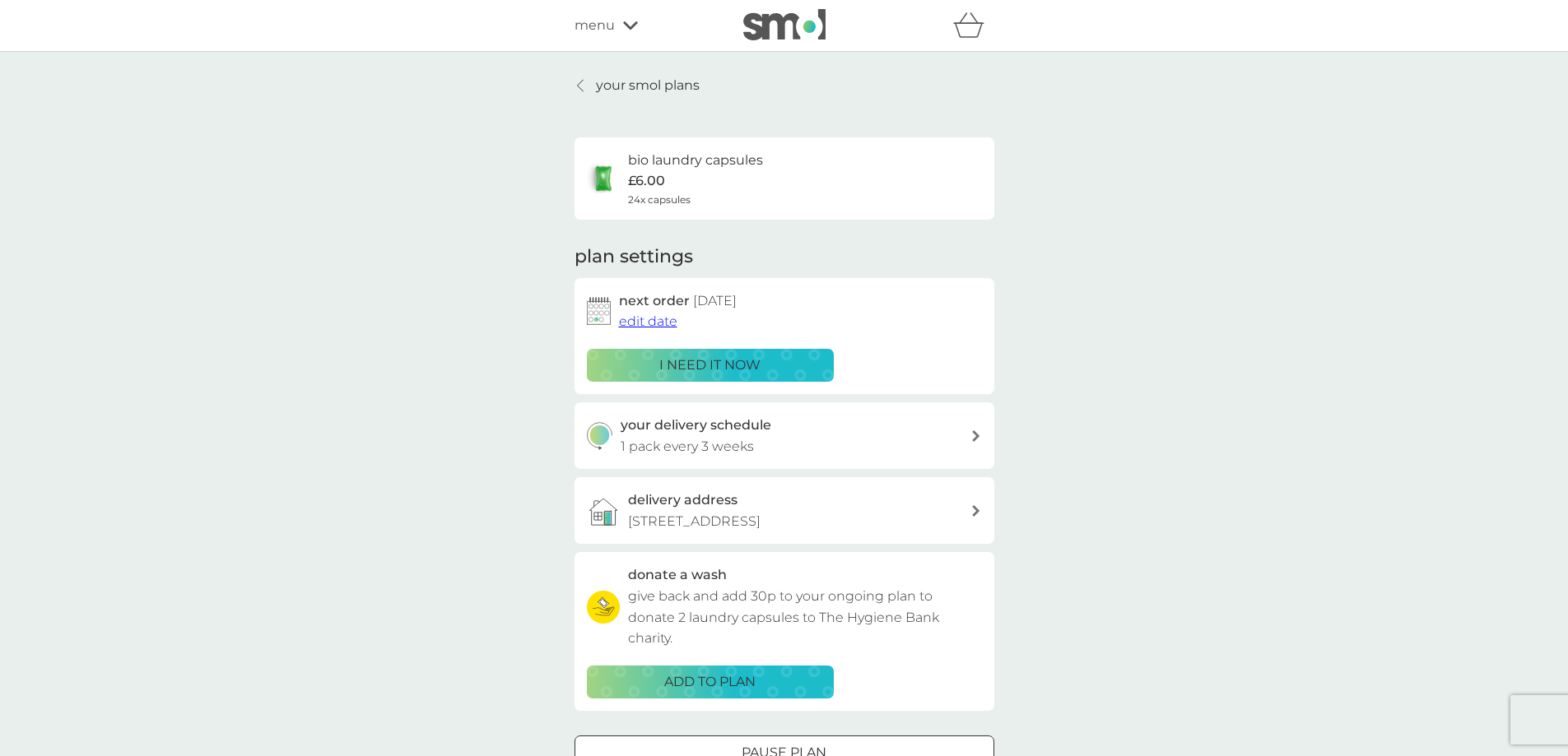
click at [607, 80] on p "your smol plans" at bounding box center [647, 85] width 104 height 22
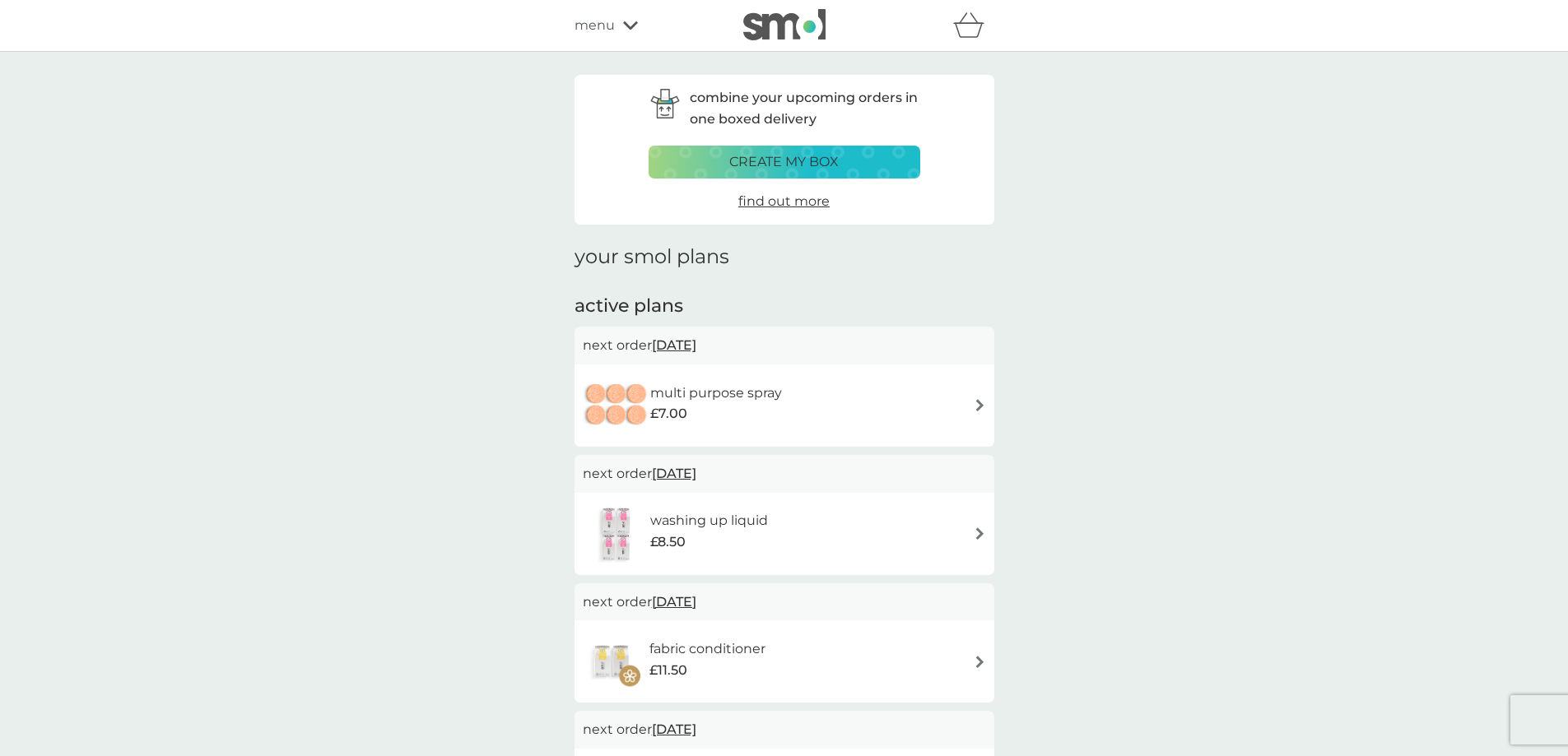
click at [955, 402] on div "multi purpose spray £7.00" at bounding box center [784, 405] width 403 height 58
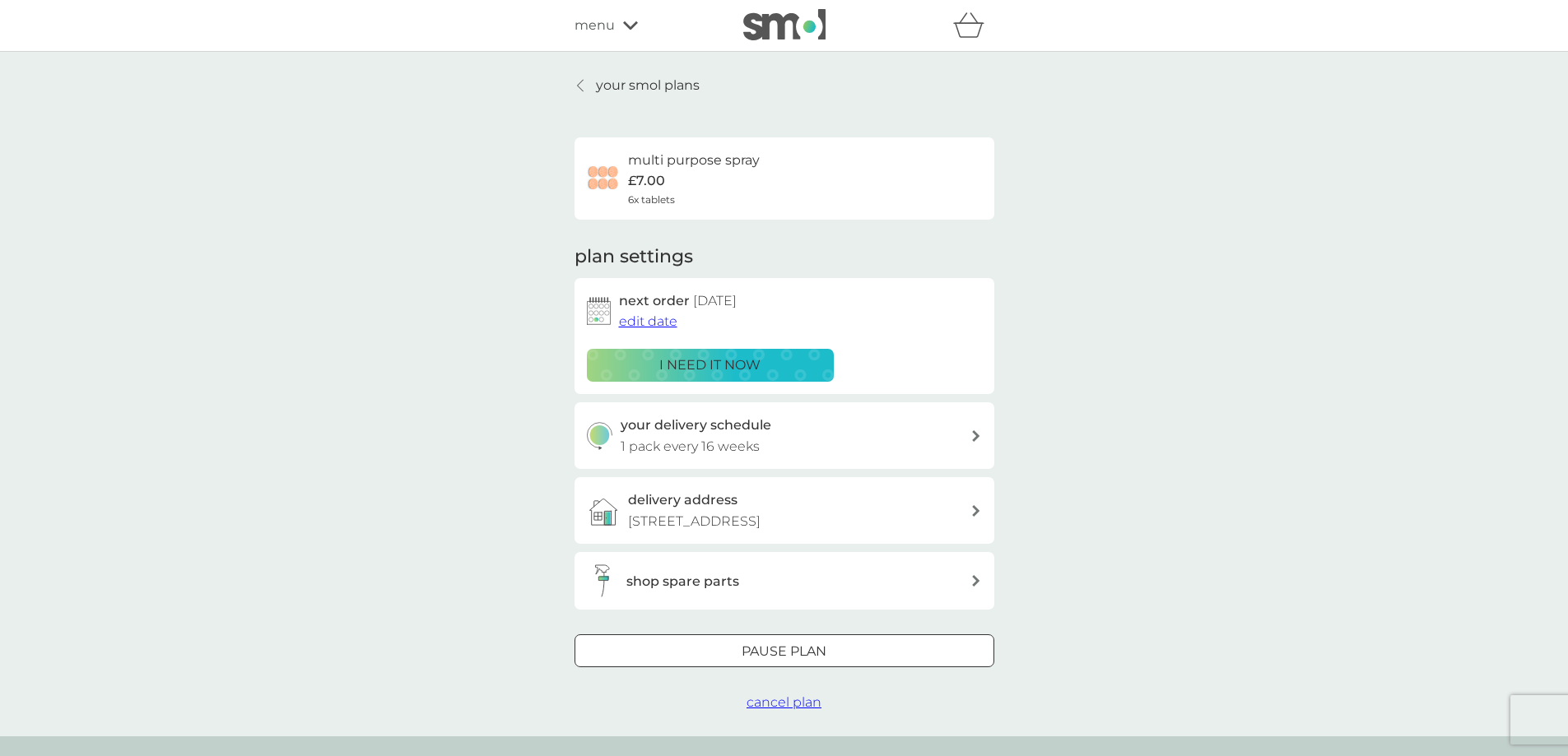
click at [630, 319] on span "edit date" at bounding box center [648, 321] width 59 height 16
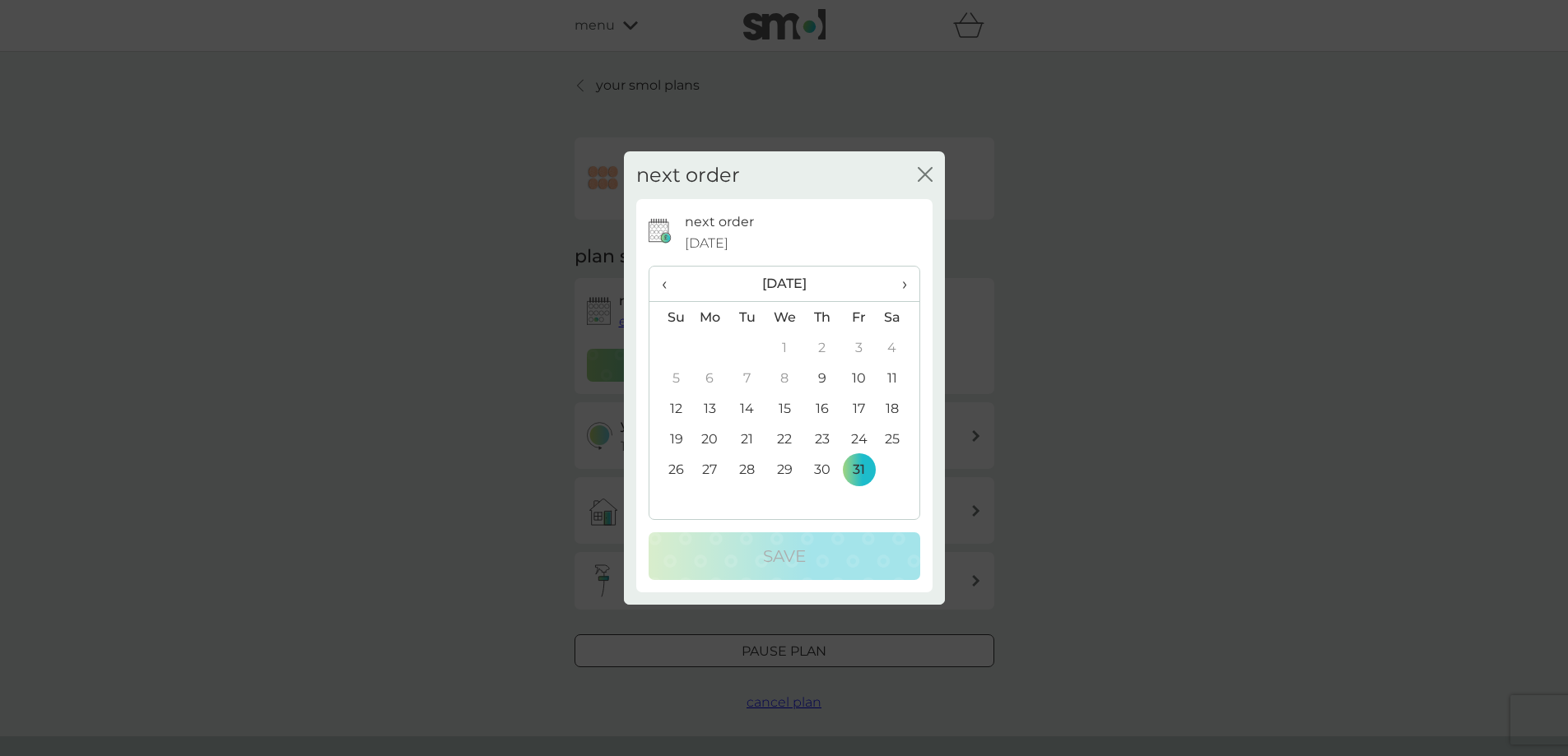
click at [905, 285] on span "›" at bounding box center [898, 283] width 17 height 34
click at [678, 501] on td "30" at bounding box center [670, 500] width 42 height 30
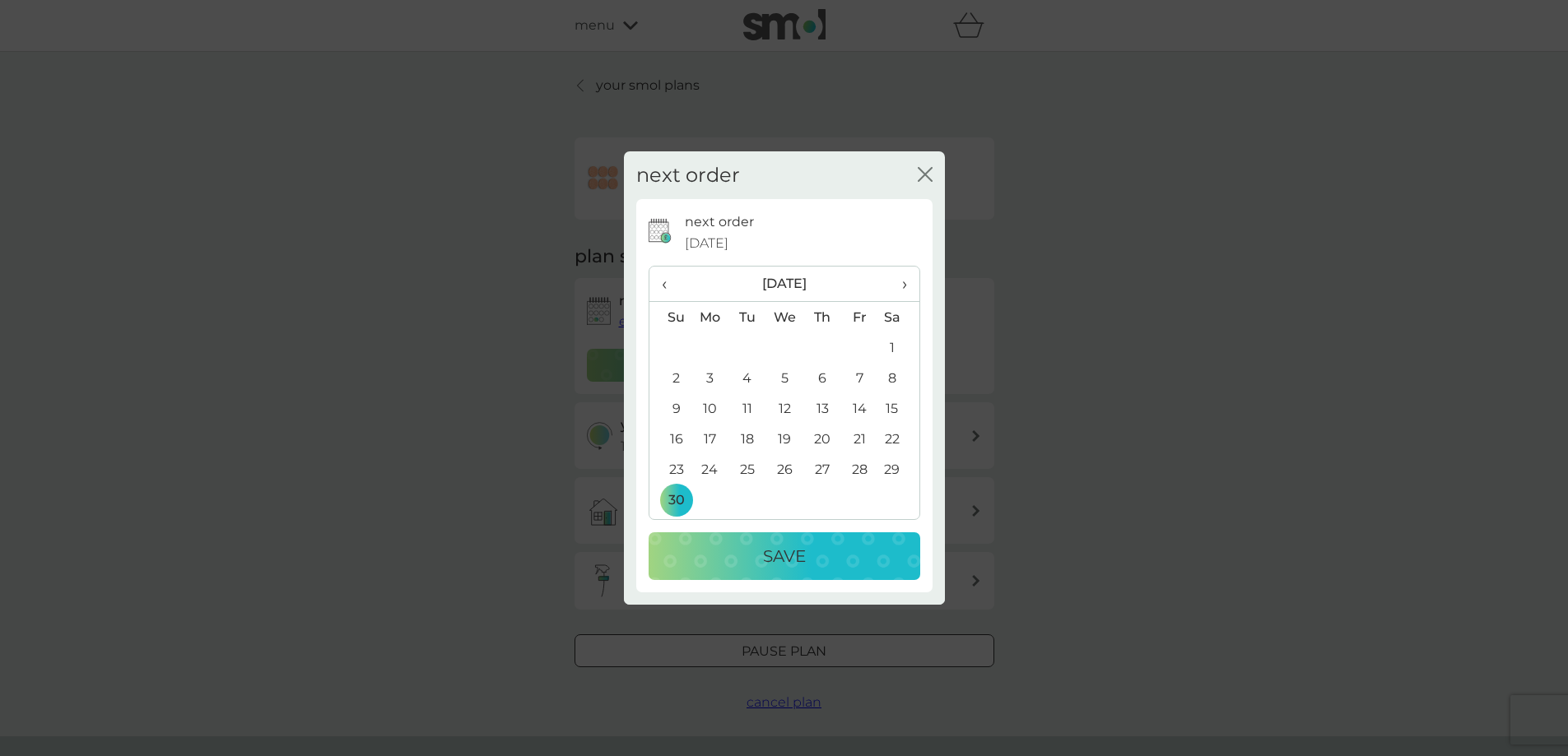
click at [776, 557] on p "Save" at bounding box center [784, 555] width 43 height 26
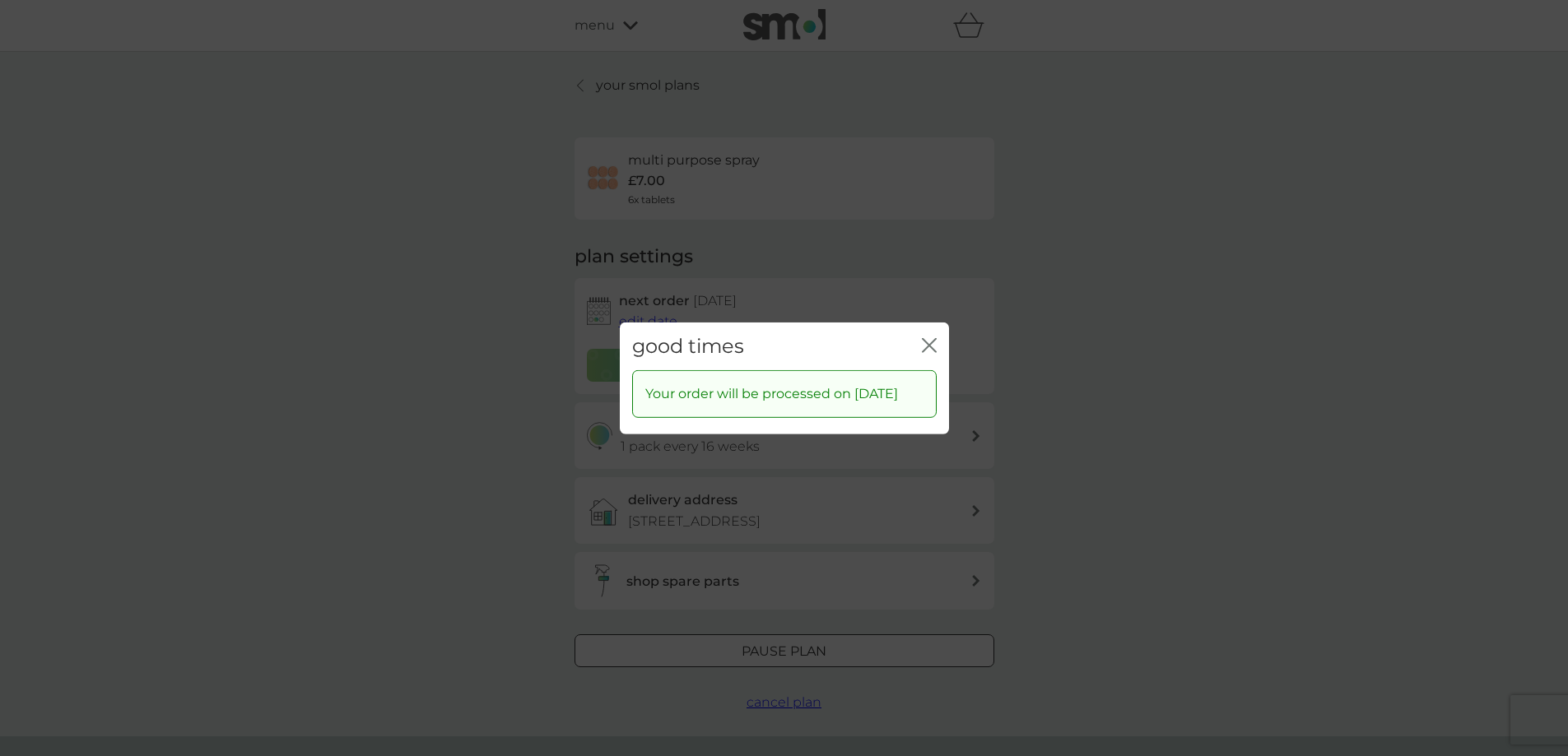
drag, startPoint x: 930, startPoint y: 342, endPoint x: 926, endPoint y: 352, distance: 10.8
click at [923, 352] on div "good times close" at bounding box center [784, 346] width 329 height 49
click at [928, 338] on icon "close" at bounding box center [929, 345] width 15 height 15
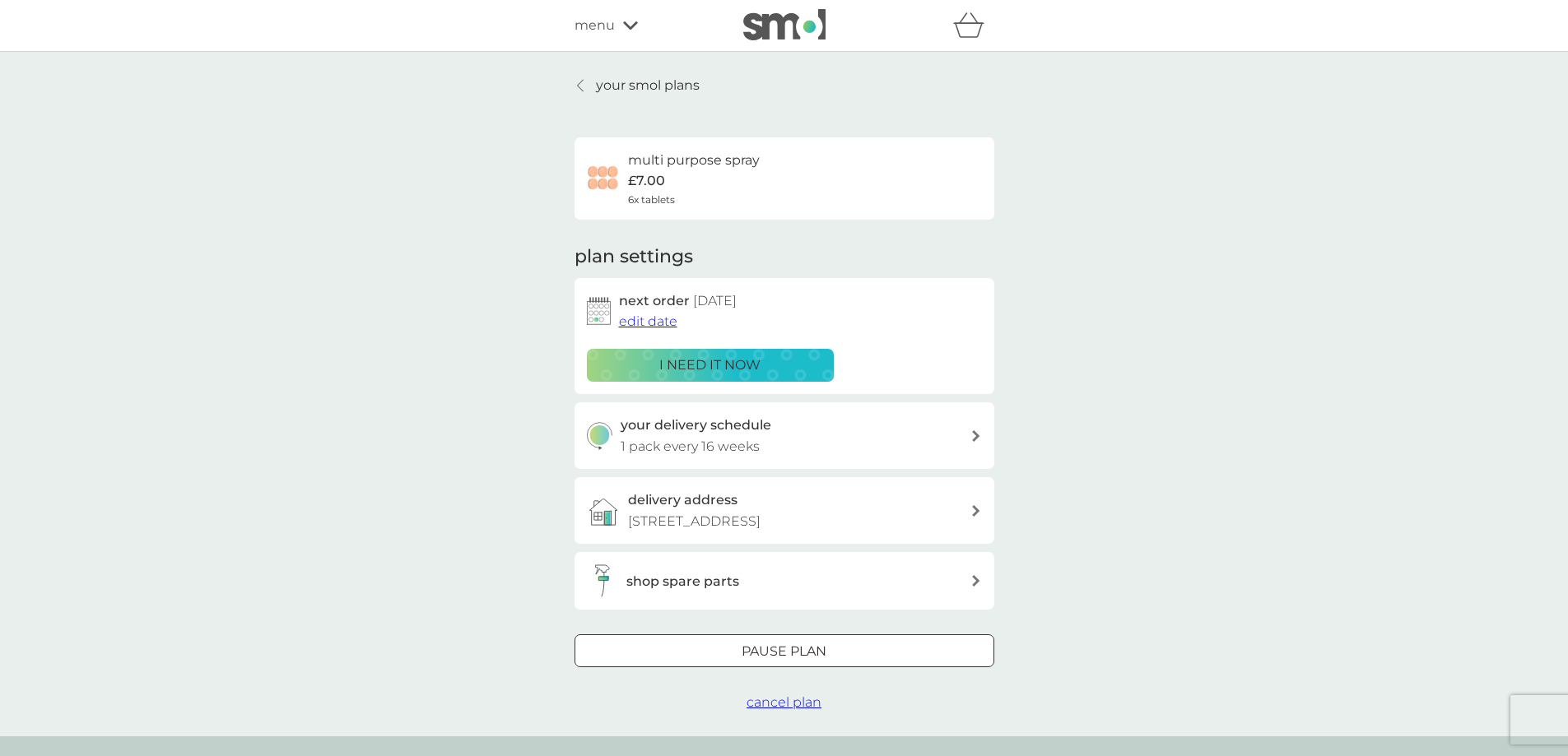
click at [606, 89] on p "your smol plans" at bounding box center [647, 85] width 104 height 22
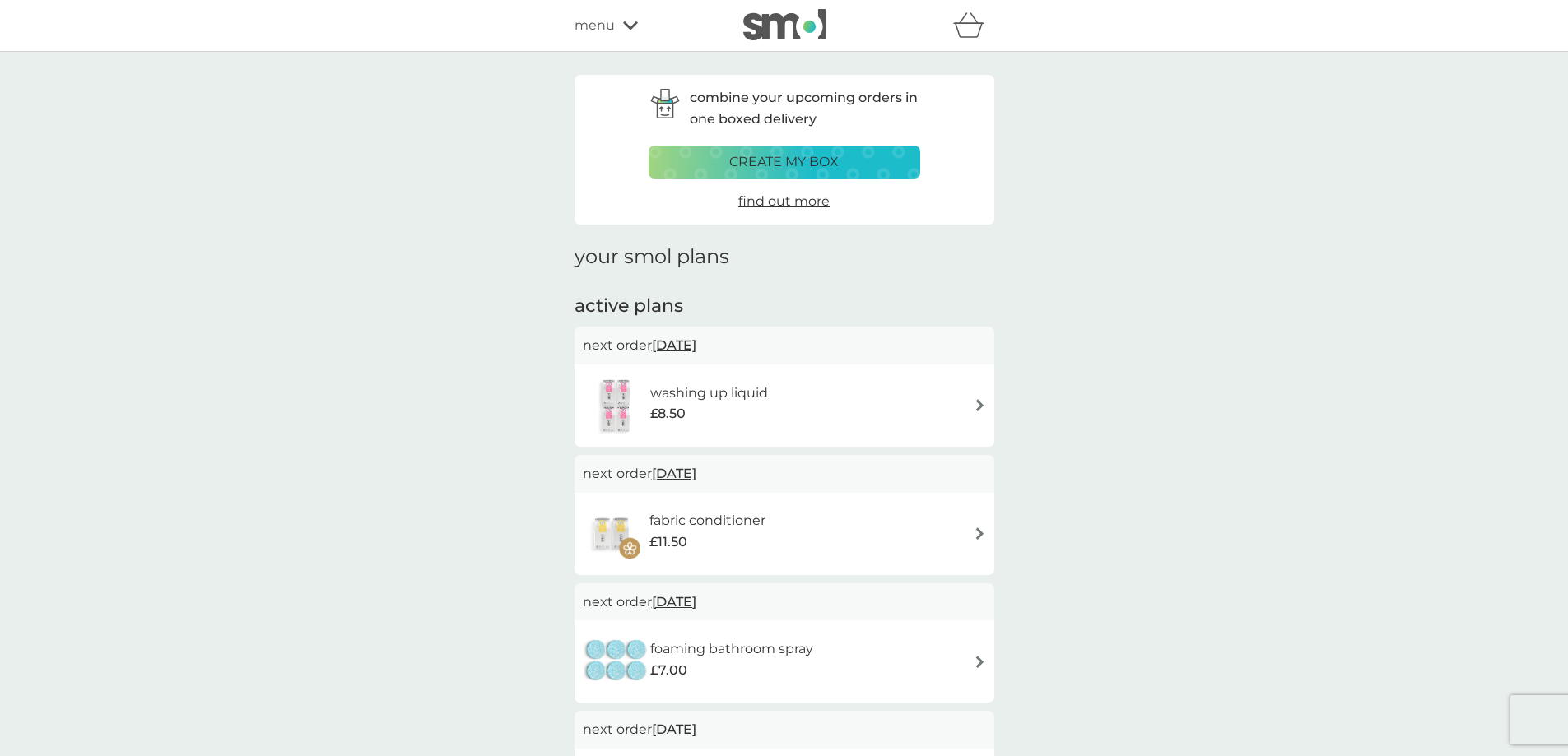
click at [967, 409] on div "washing up liquid £8.50" at bounding box center [784, 405] width 403 height 58
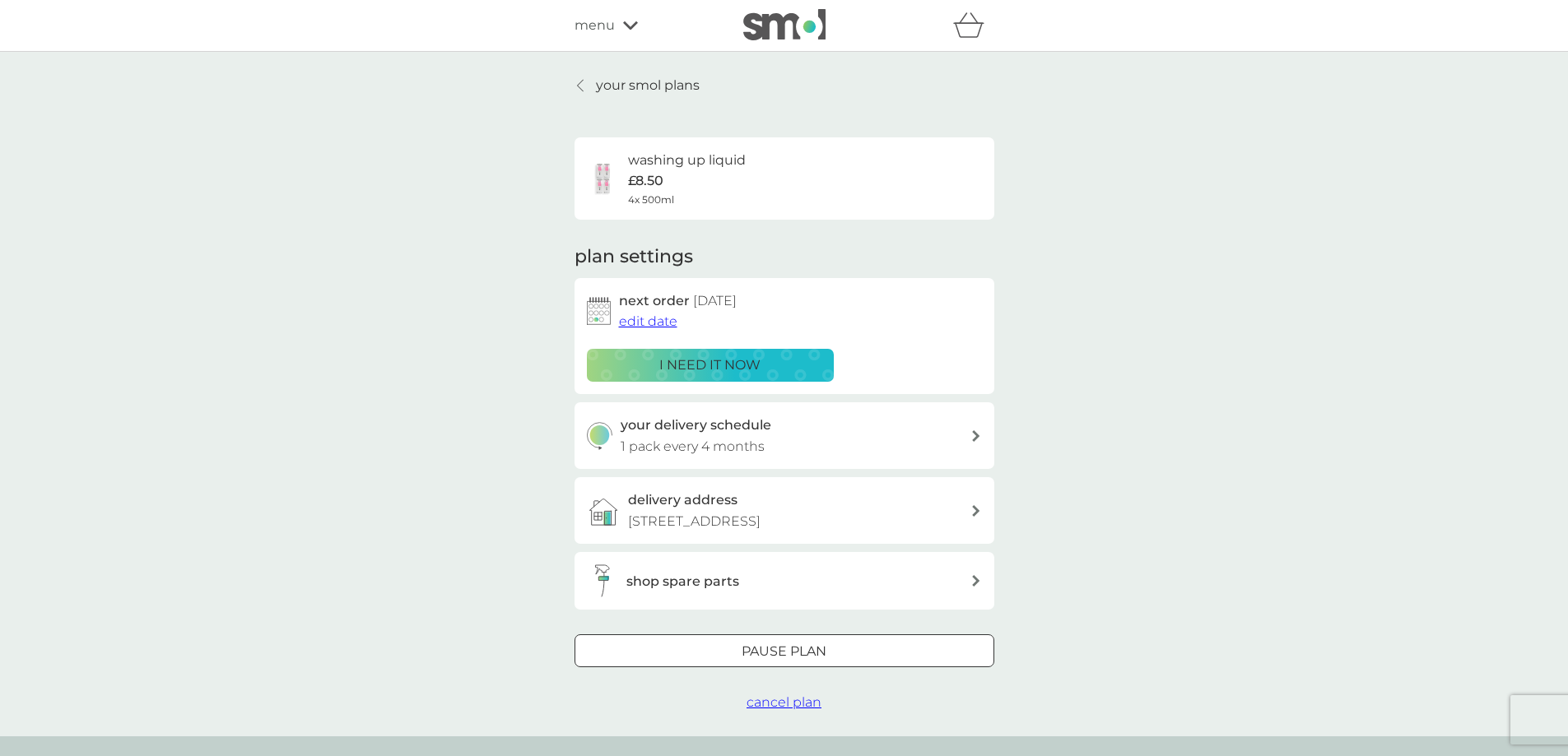
click at [643, 324] on span "edit date" at bounding box center [648, 321] width 59 height 16
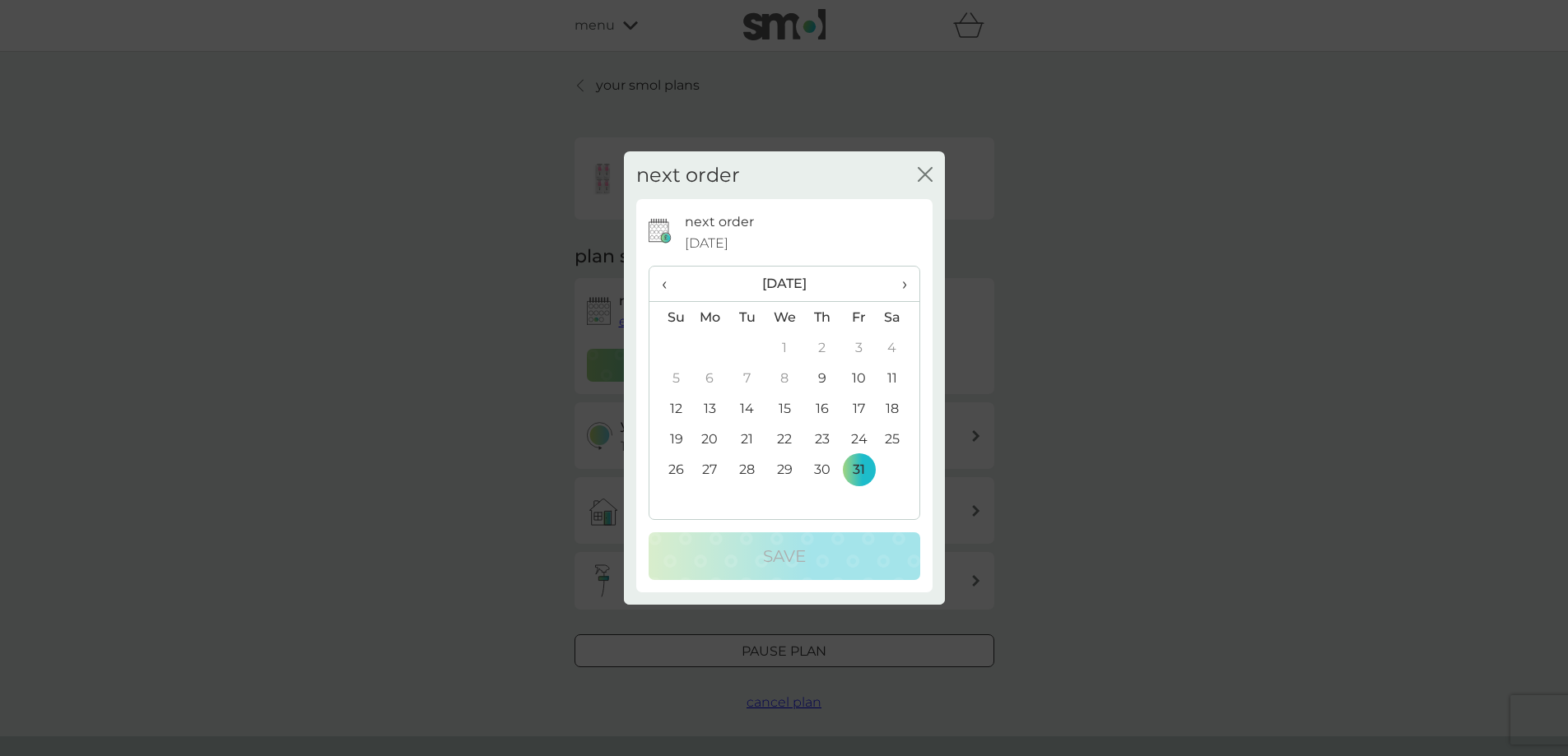
click at [902, 285] on span "›" at bounding box center [898, 283] width 17 height 34
click at [680, 494] on td "30" at bounding box center [670, 500] width 42 height 30
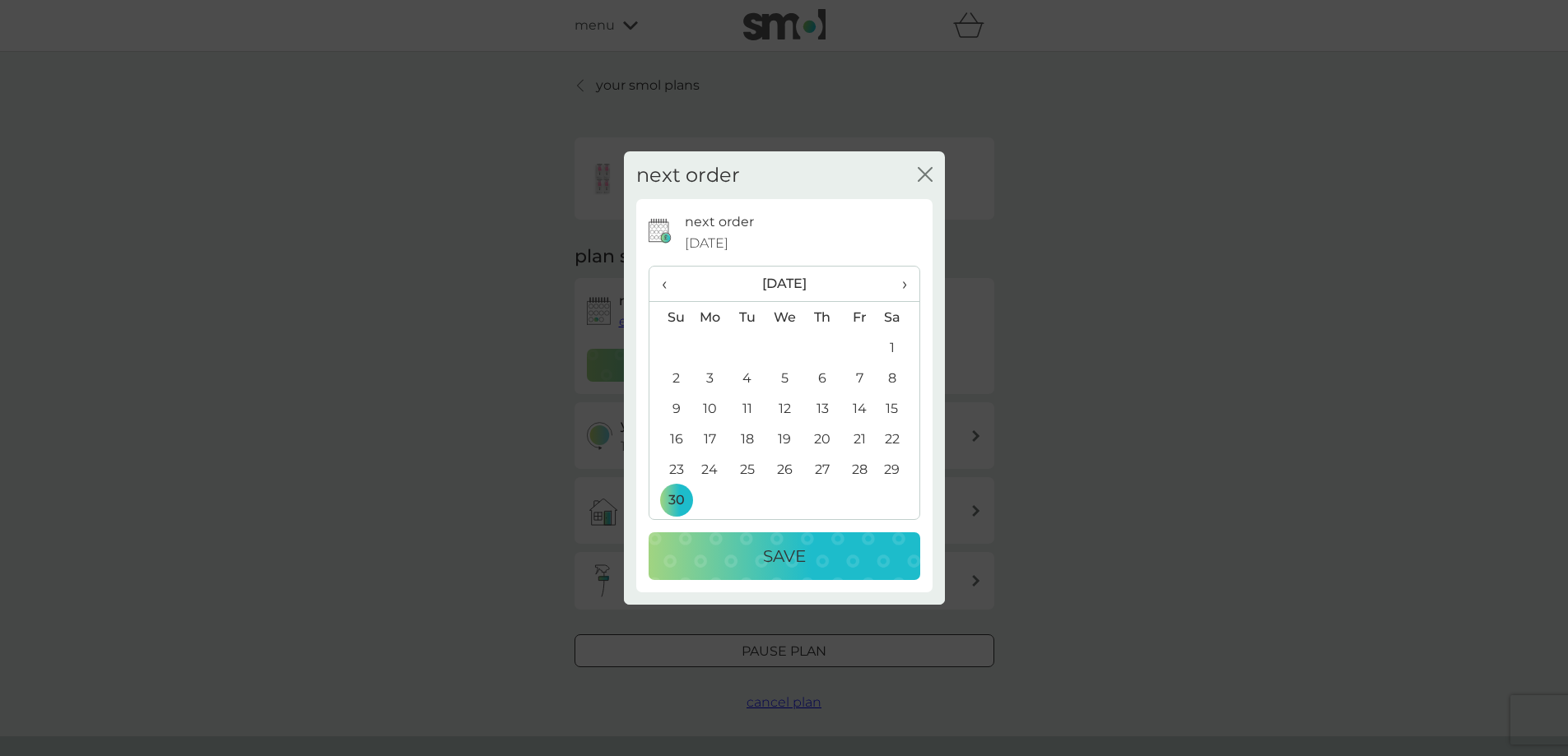
click at [766, 551] on p "Save" at bounding box center [784, 555] width 43 height 26
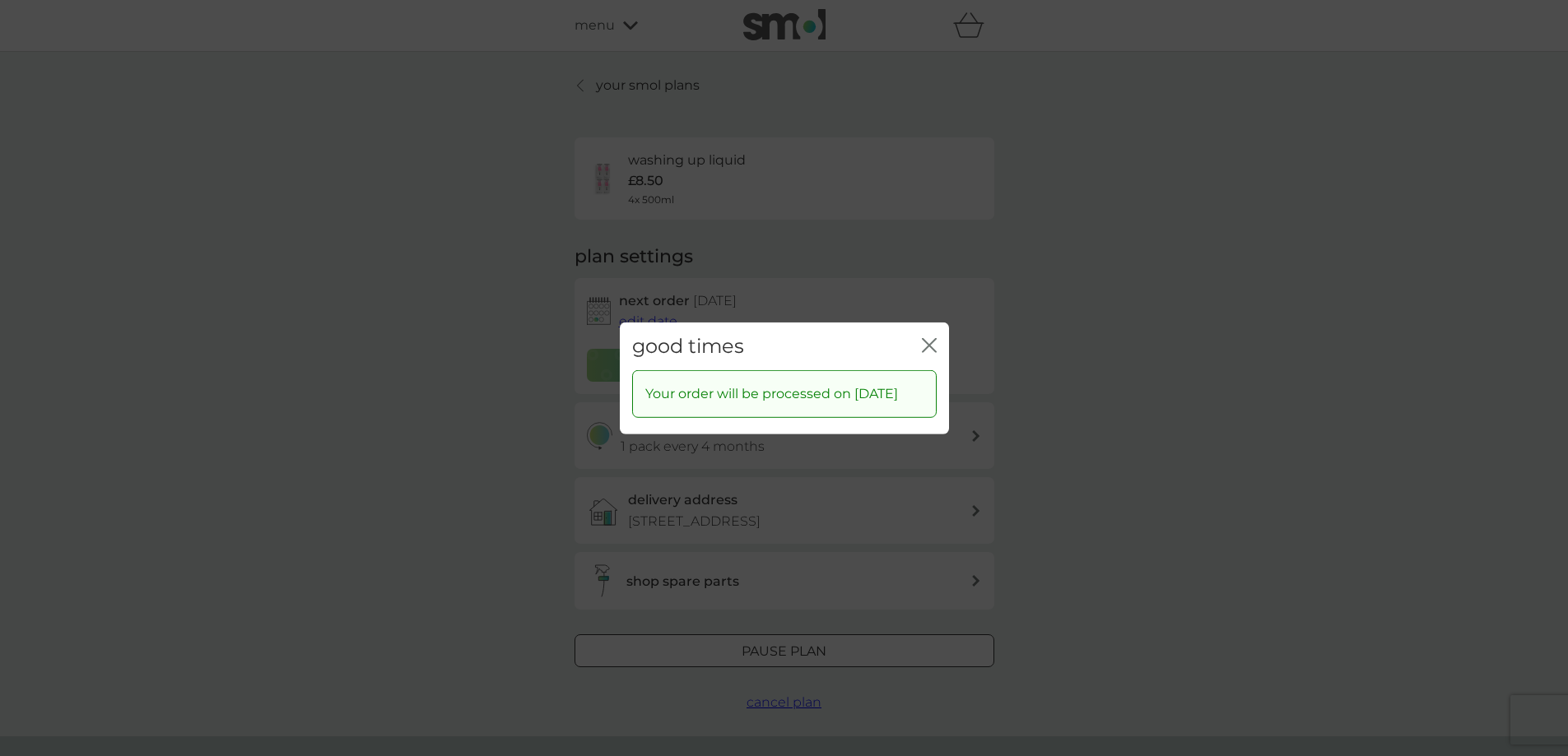
click at [929, 337] on icon "close" at bounding box center [929, 345] width 15 height 15
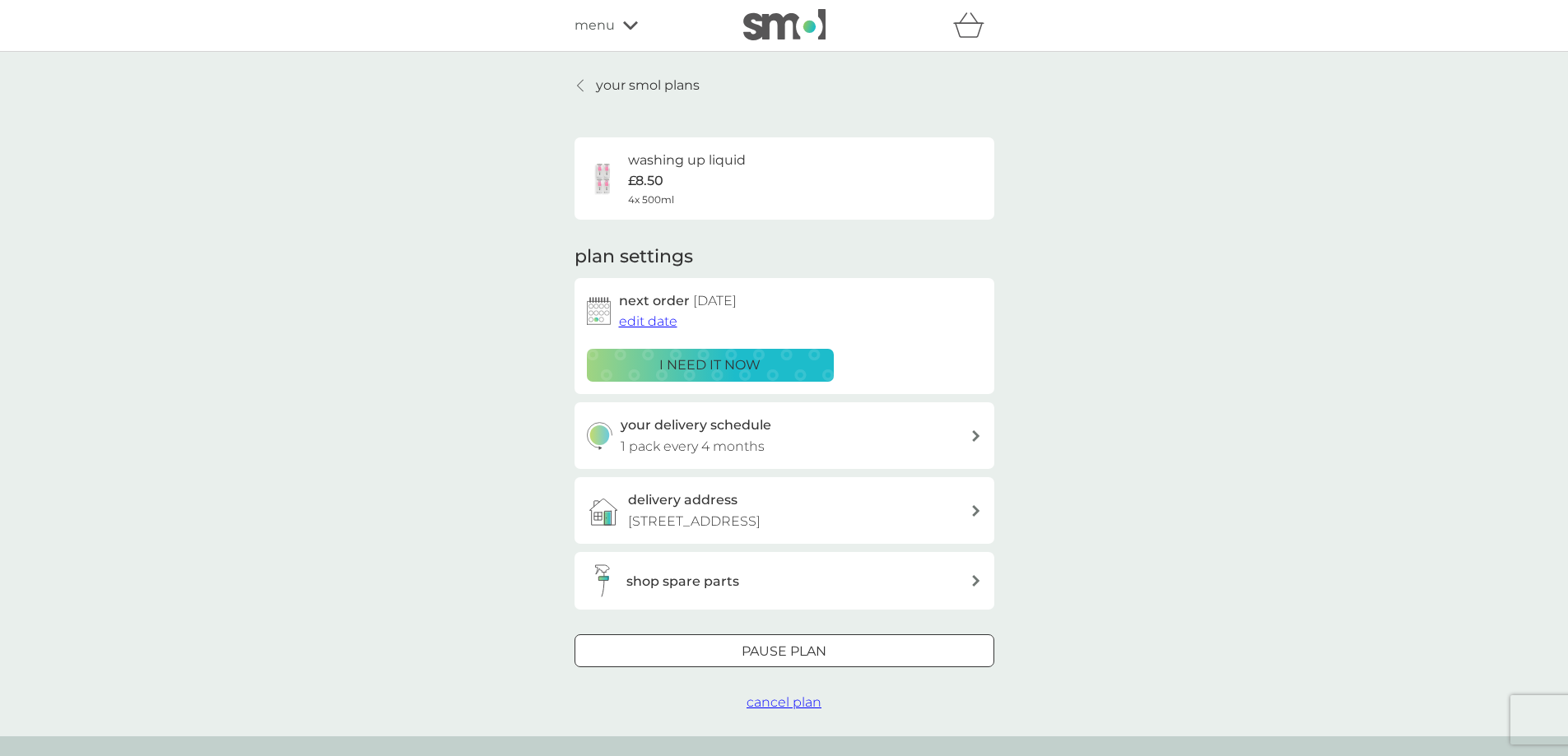
click at [606, 86] on p "your smol plans" at bounding box center [647, 85] width 104 height 22
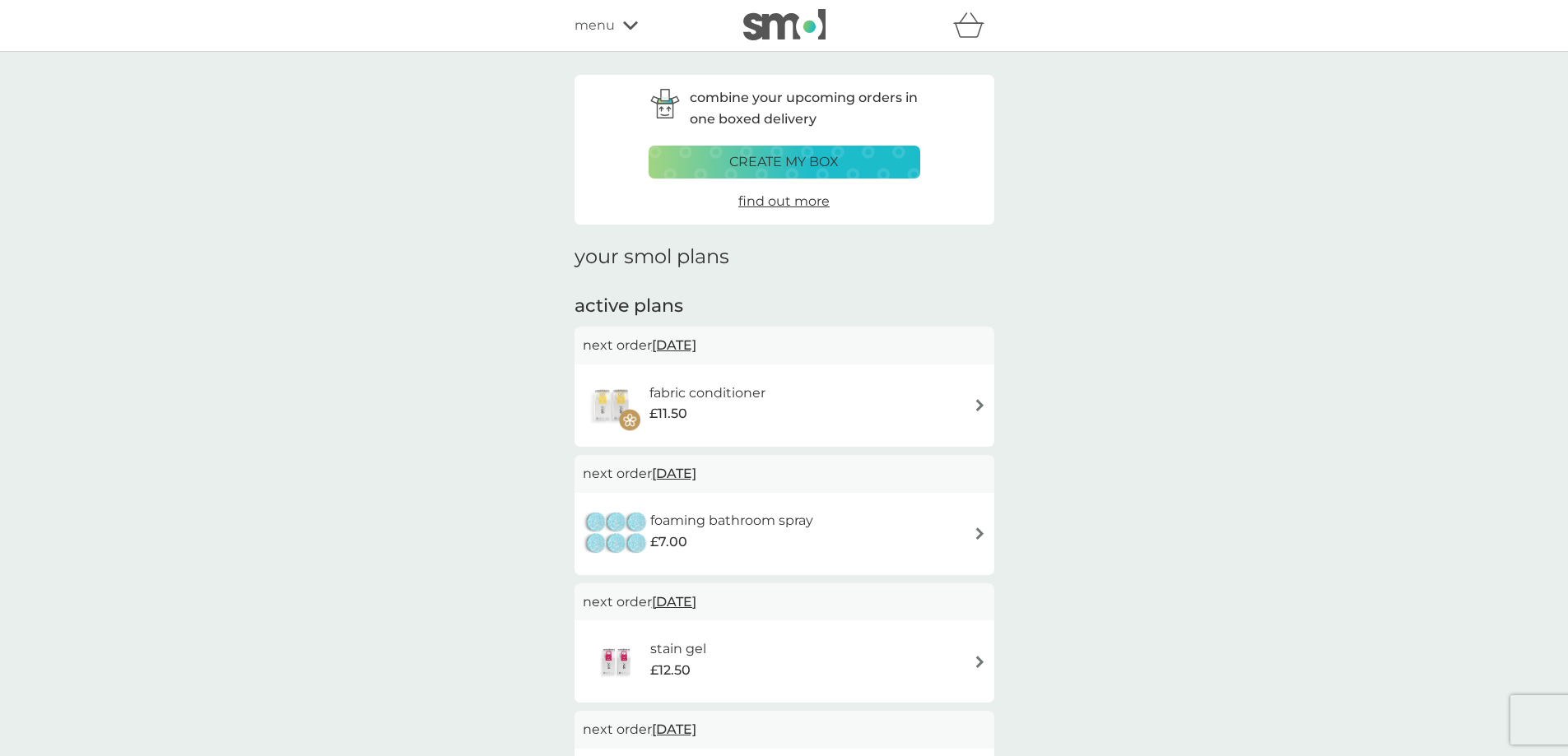
click at [969, 406] on div "fabric conditioner £11.50" at bounding box center [784, 405] width 403 height 58
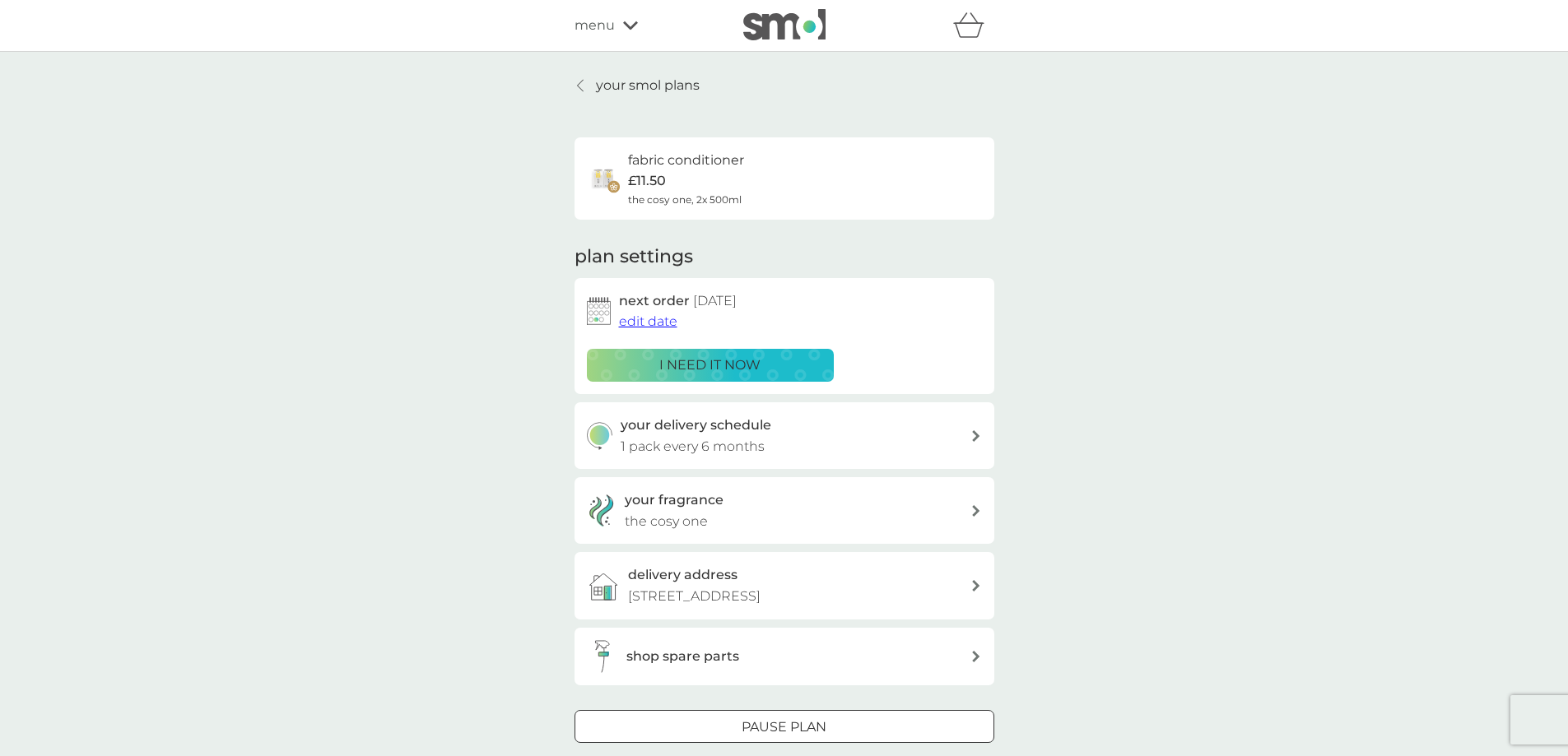
click at [651, 322] on span "edit date" at bounding box center [648, 321] width 59 height 16
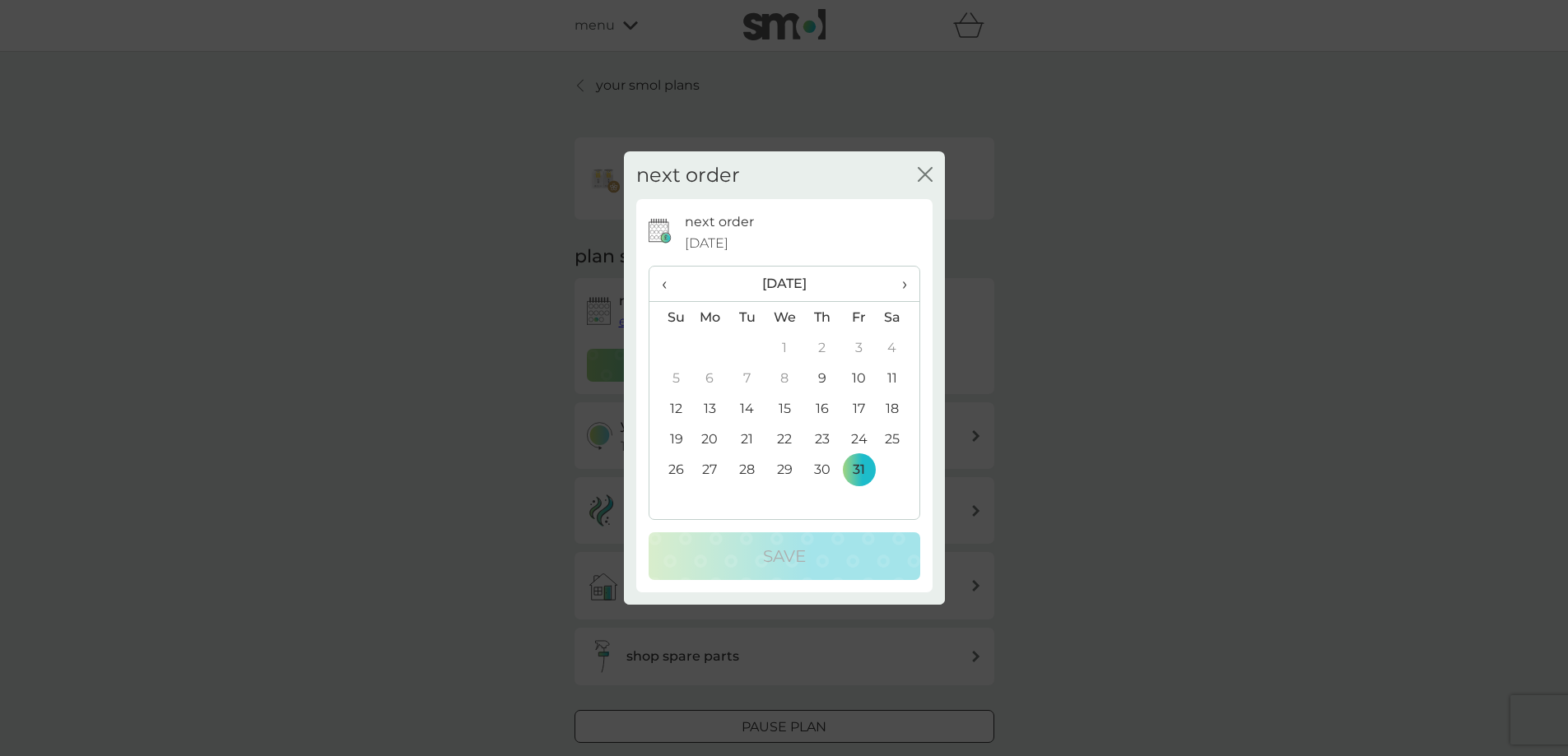
click at [904, 282] on span "›" at bounding box center [898, 283] width 17 height 34
click at [680, 501] on td "30" at bounding box center [670, 500] width 42 height 30
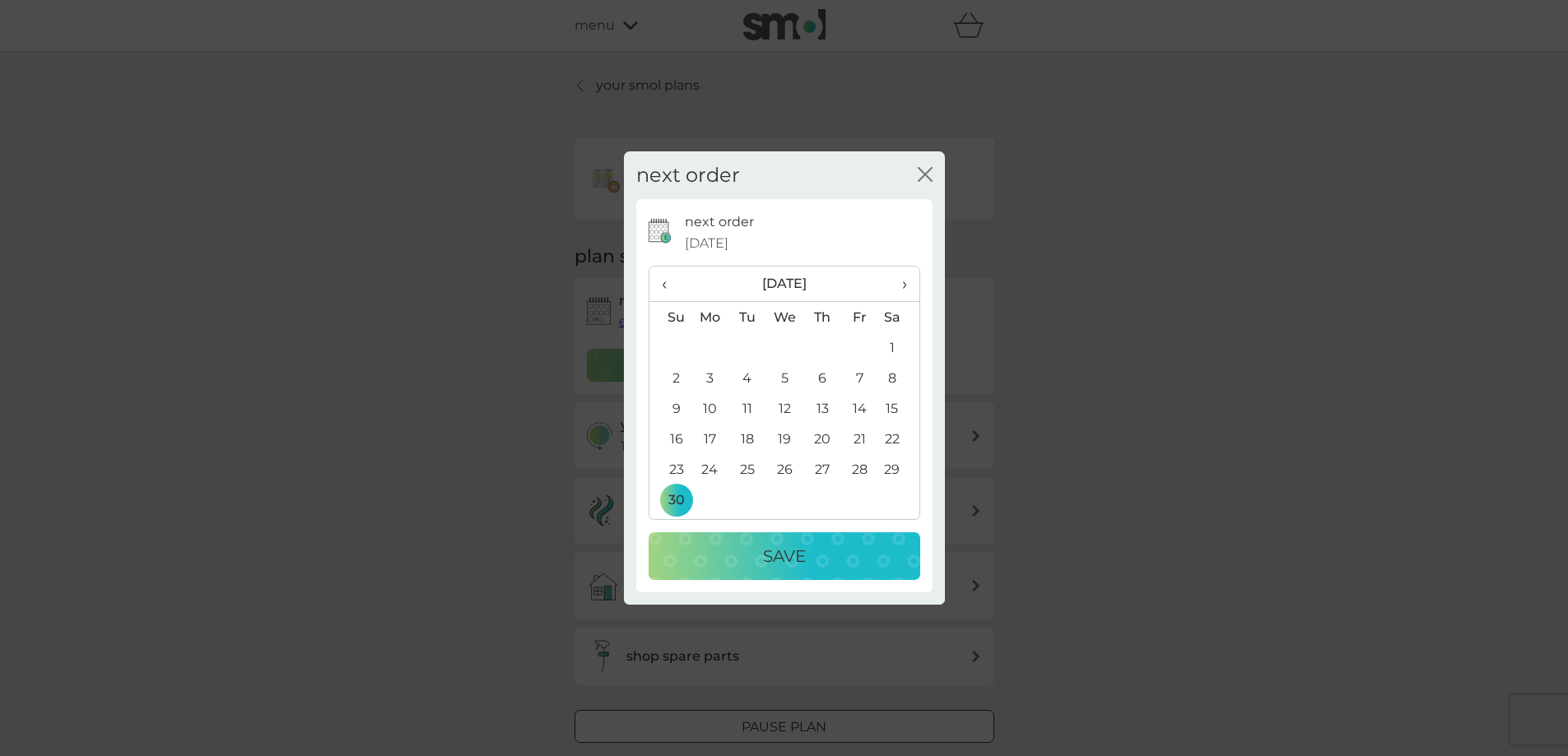
click at [777, 556] on p "Save" at bounding box center [784, 555] width 43 height 26
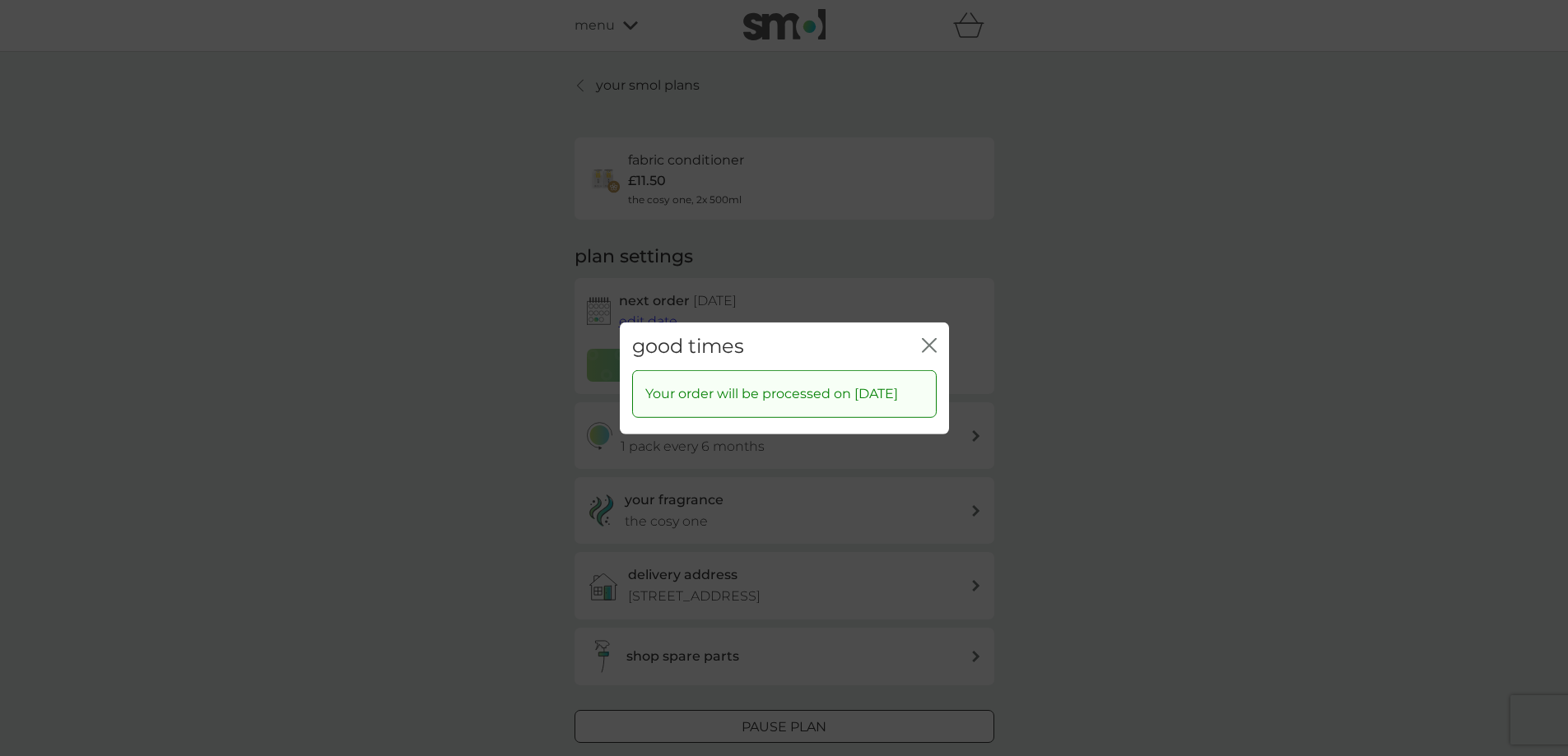
click at [936, 337] on icon "close" at bounding box center [929, 345] width 15 height 15
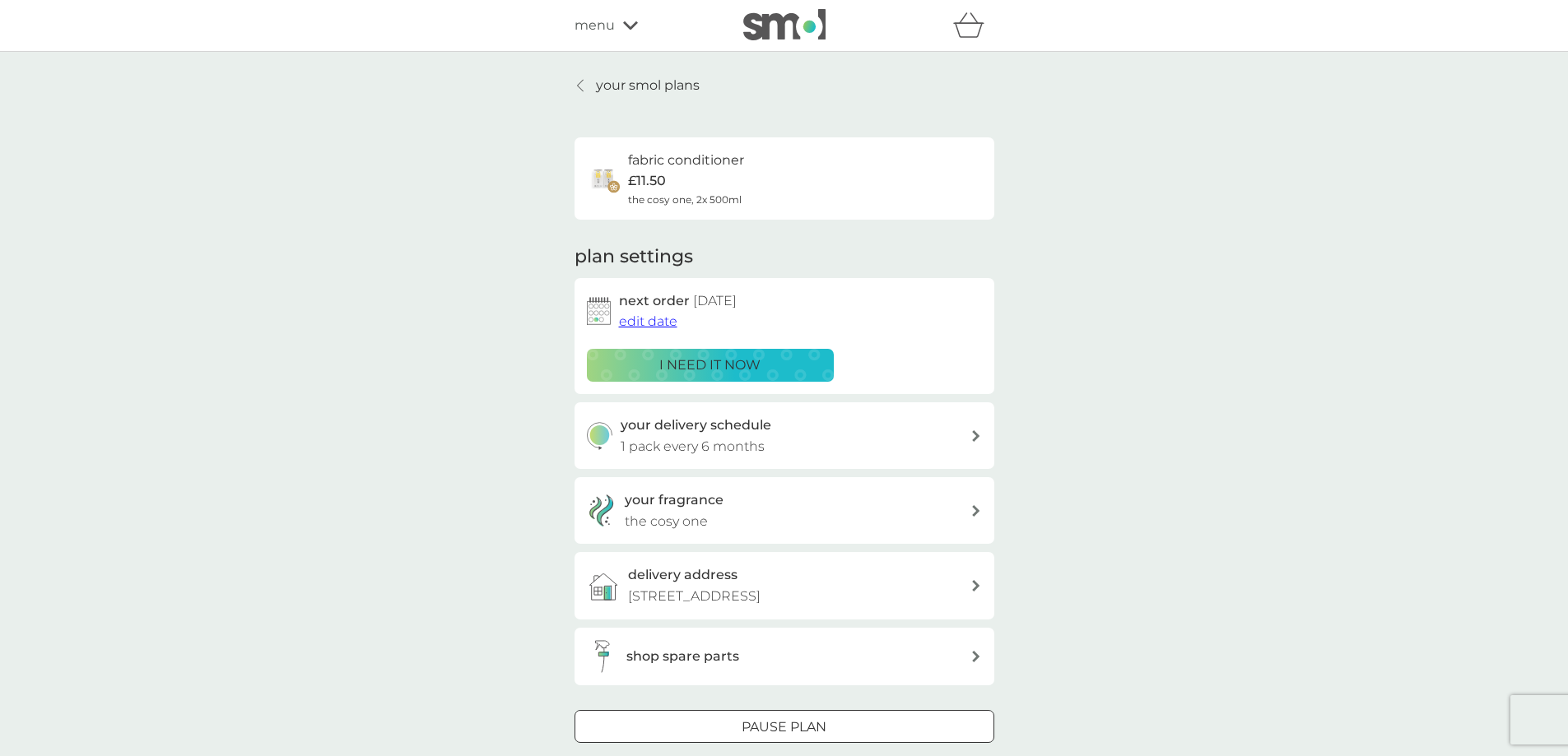
click at [606, 84] on p "your smol plans" at bounding box center [647, 85] width 104 height 22
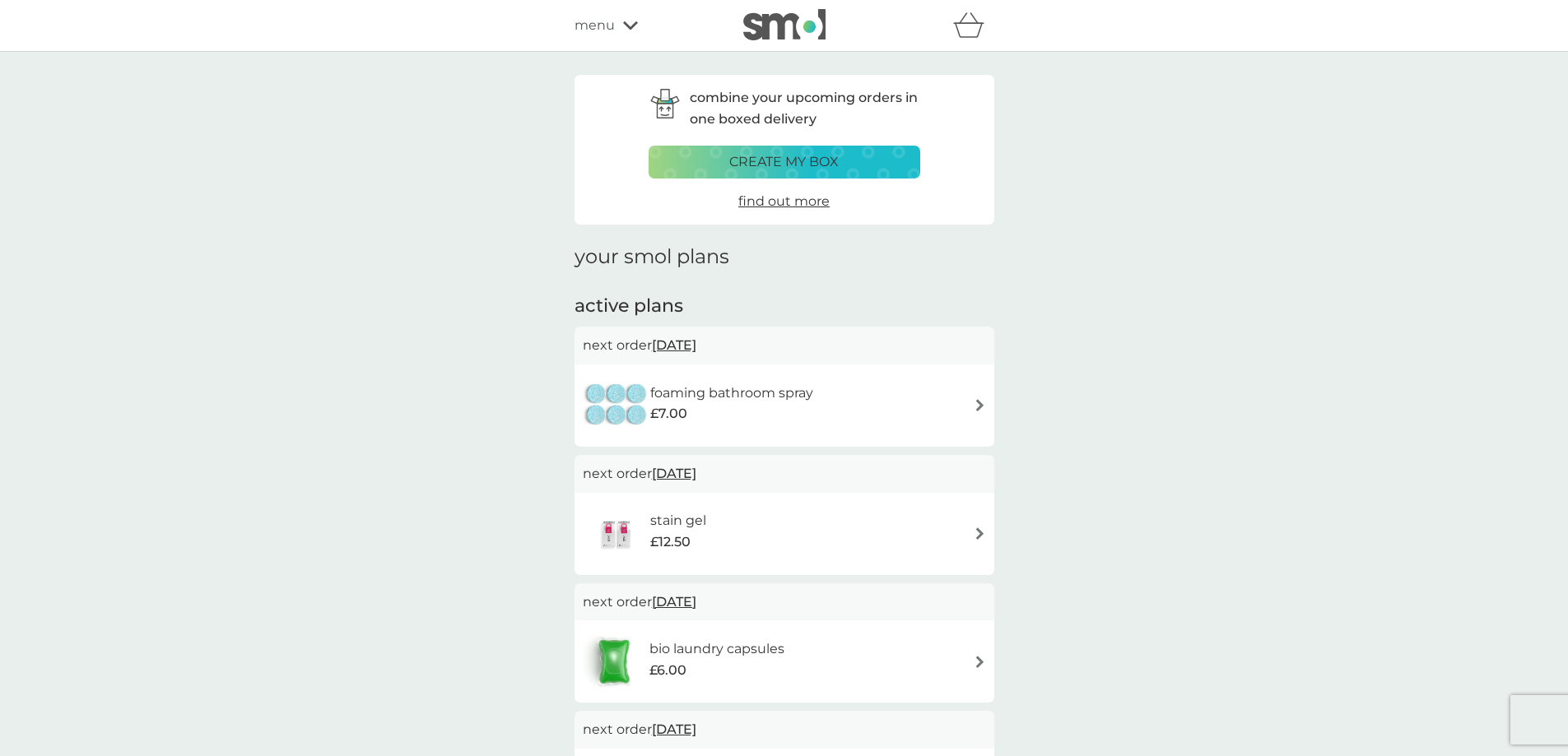
click at [952, 409] on div "foaming bathroom spray £7.00" at bounding box center [784, 405] width 403 height 58
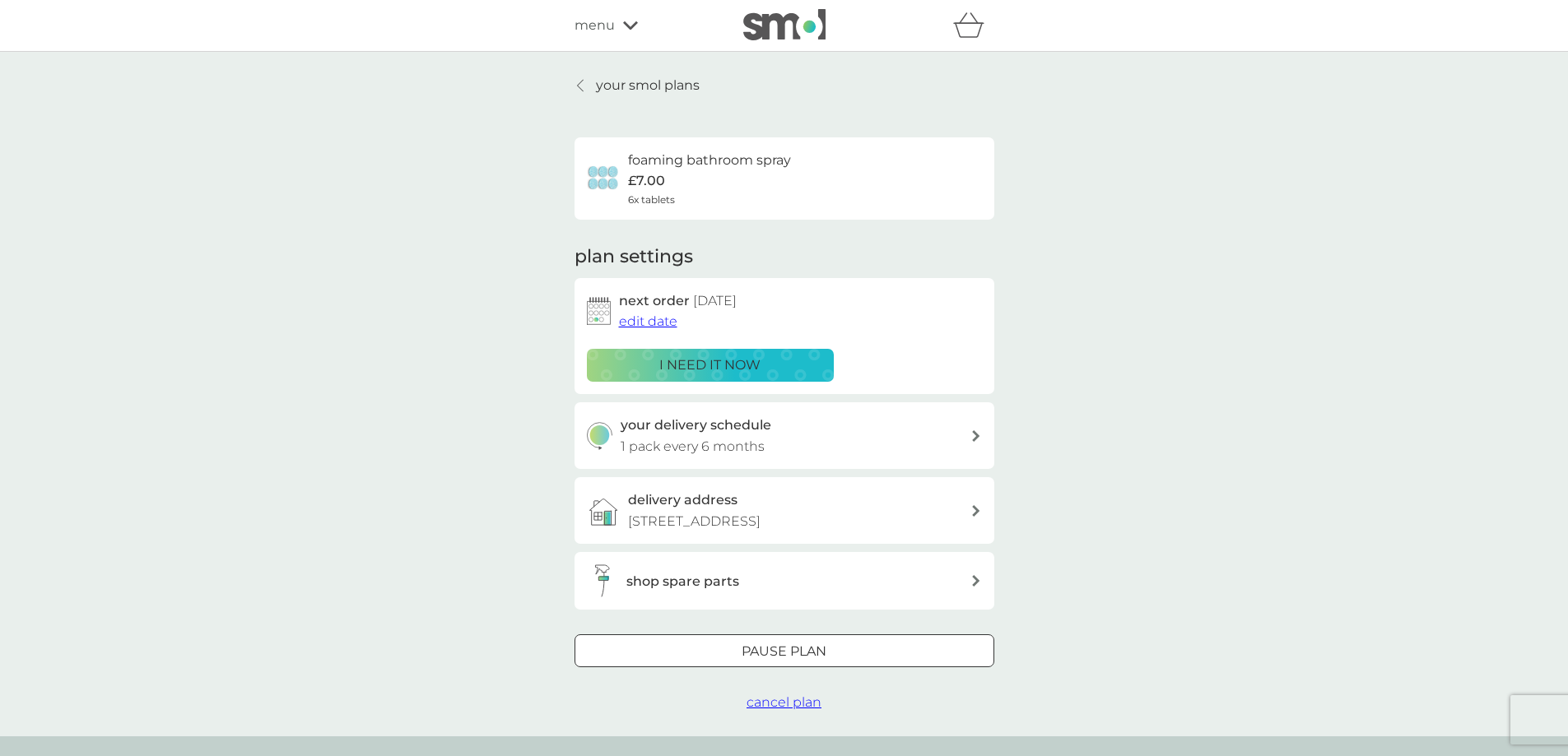
click at [660, 322] on span "edit date" at bounding box center [648, 321] width 59 height 16
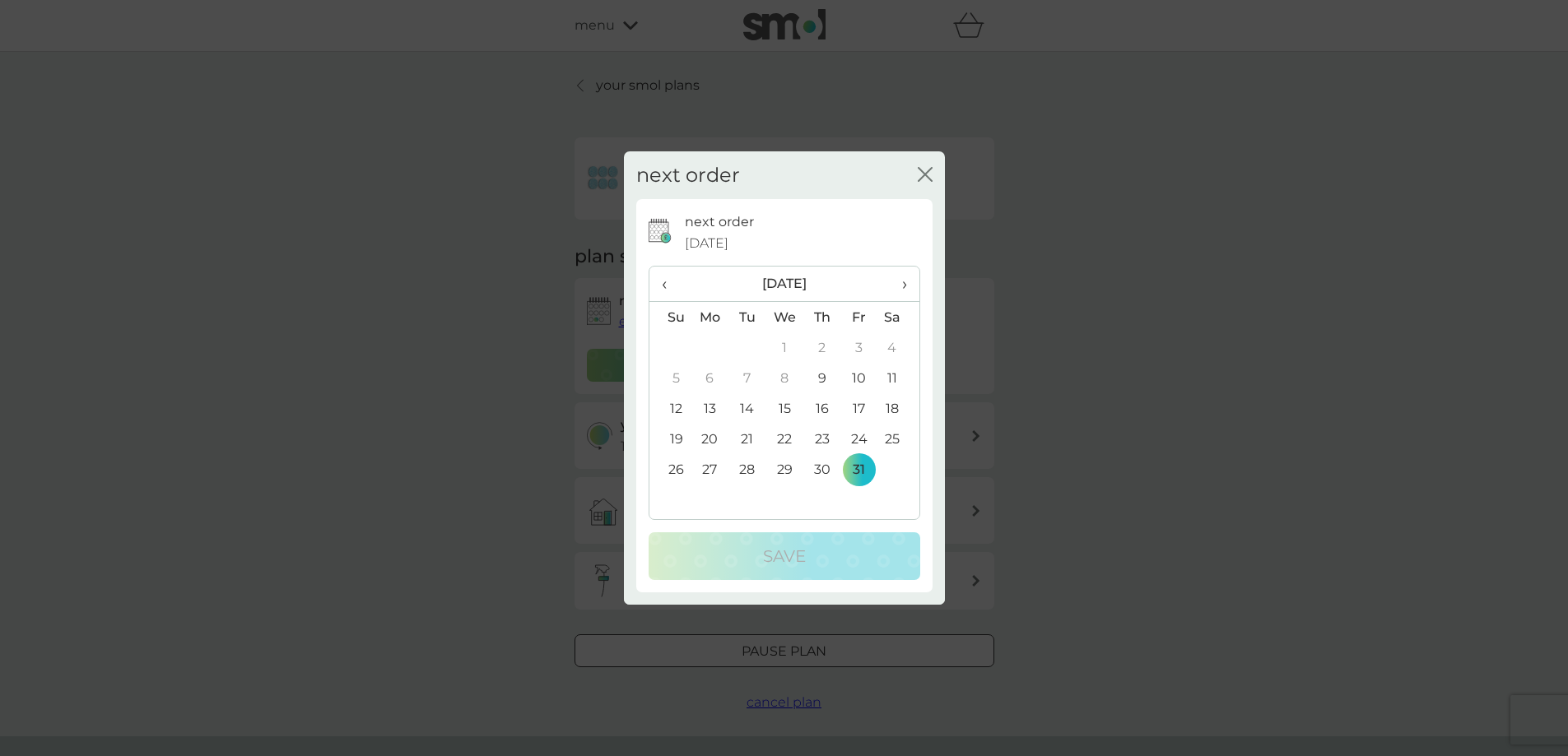
drag, startPoint x: 901, startPoint y: 285, endPoint x: 874, endPoint y: 353, distance: 73.2
click at [900, 285] on span "›" at bounding box center [898, 283] width 17 height 34
click at [679, 507] on td "30" at bounding box center [670, 500] width 42 height 30
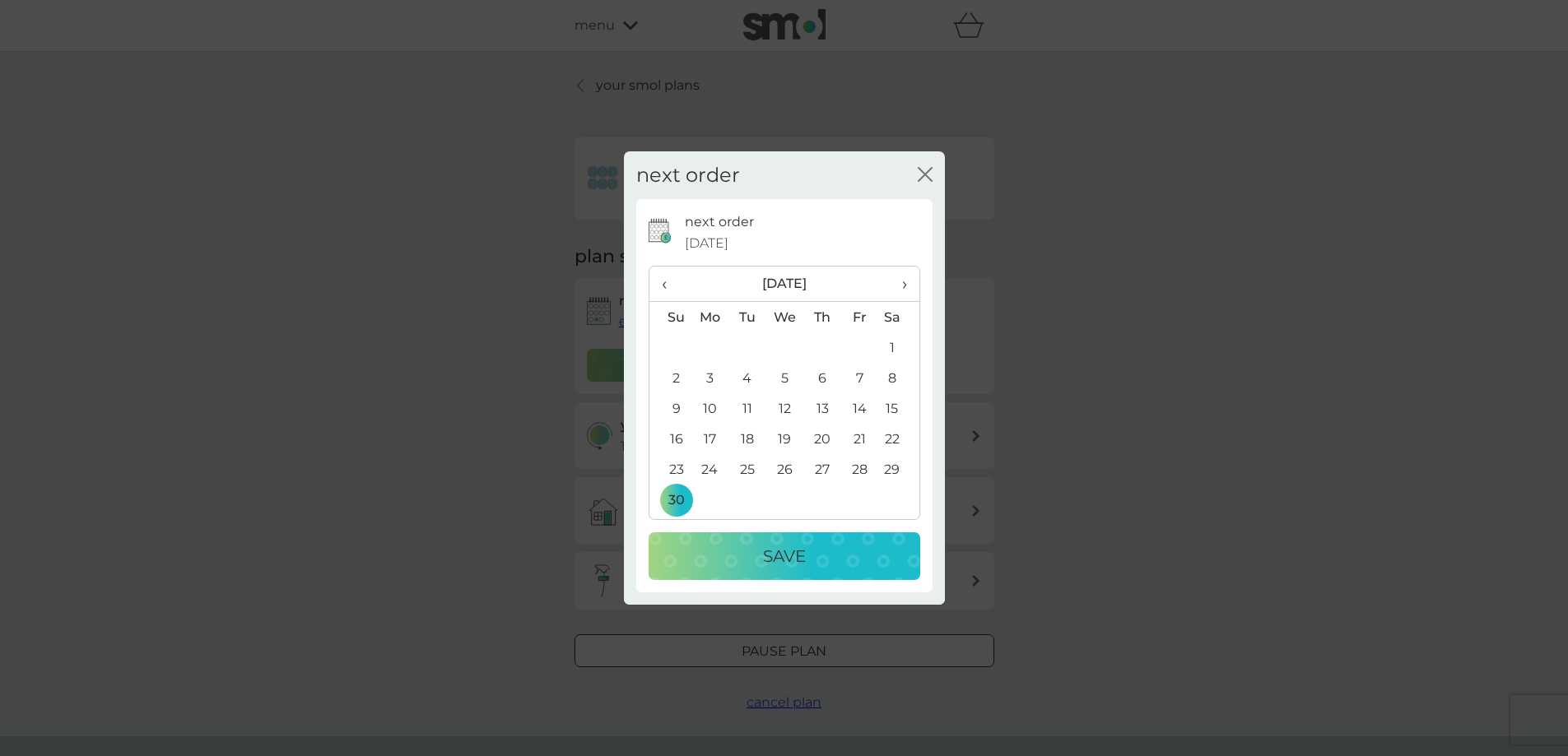
click at [772, 568] on p "Save" at bounding box center [784, 555] width 43 height 26
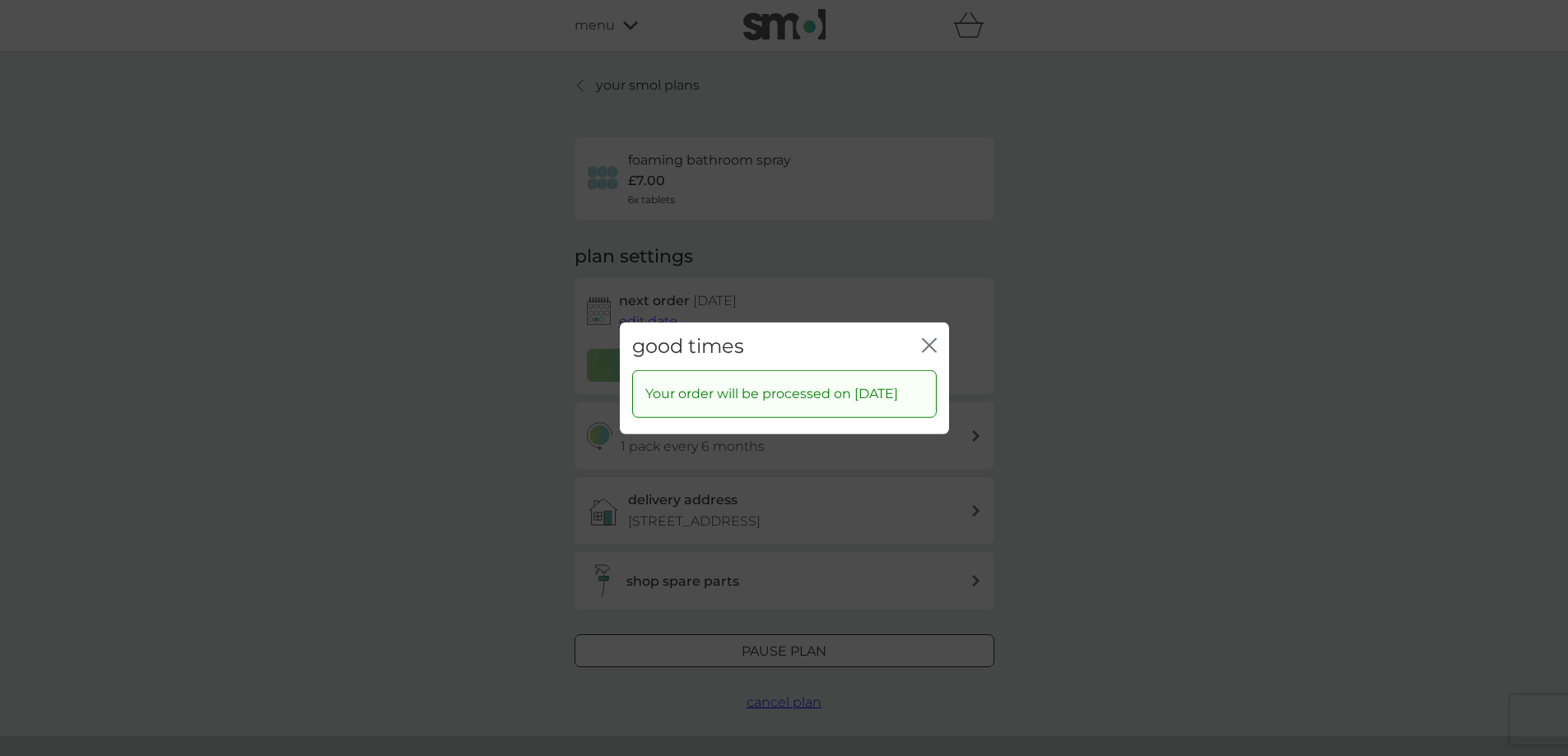
drag, startPoint x: 932, startPoint y: 342, endPoint x: 924, endPoint y: 337, distance: 9.4
click at [933, 342] on button "close" at bounding box center [929, 346] width 15 height 18
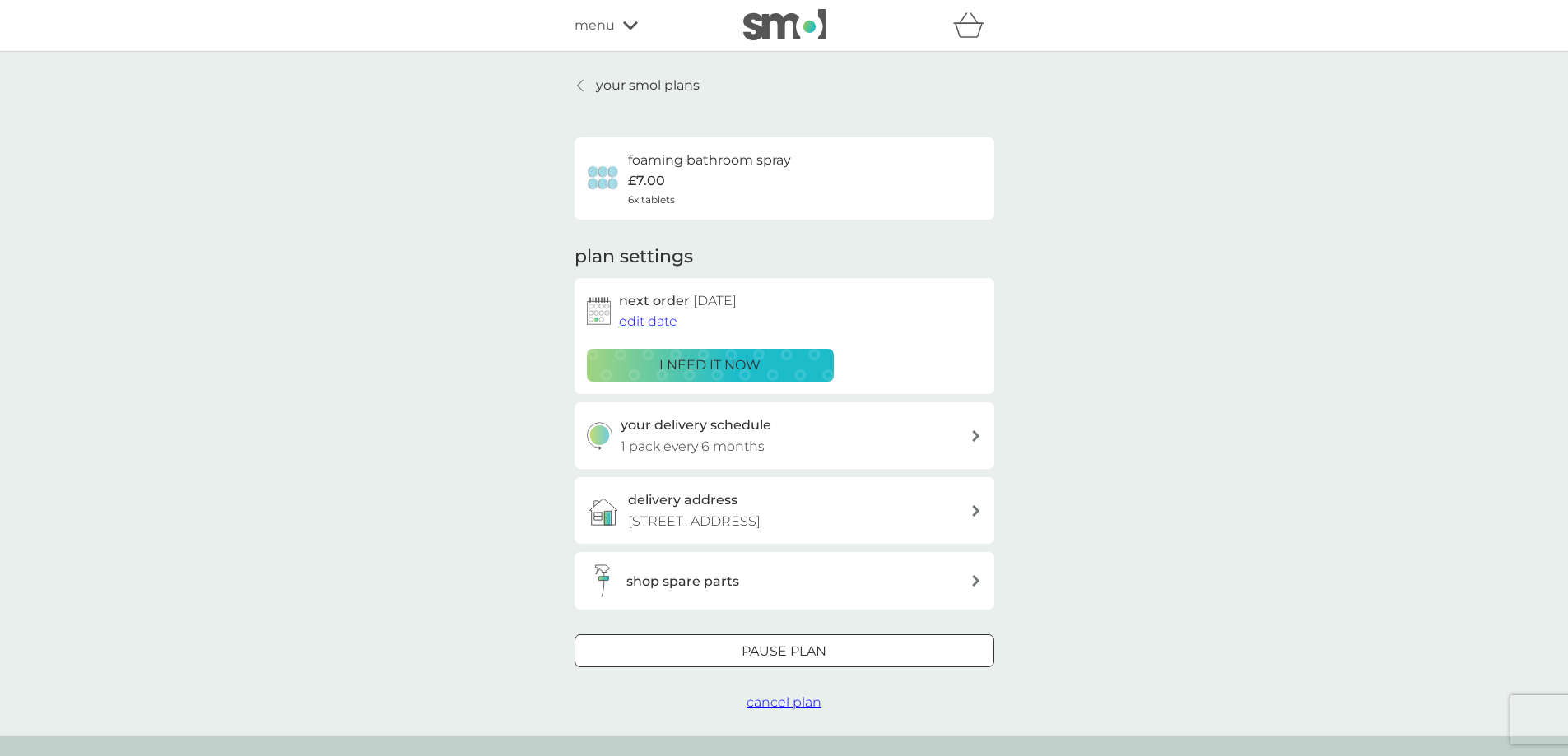
click at [613, 84] on p "your smol plans" at bounding box center [647, 85] width 104 height 22
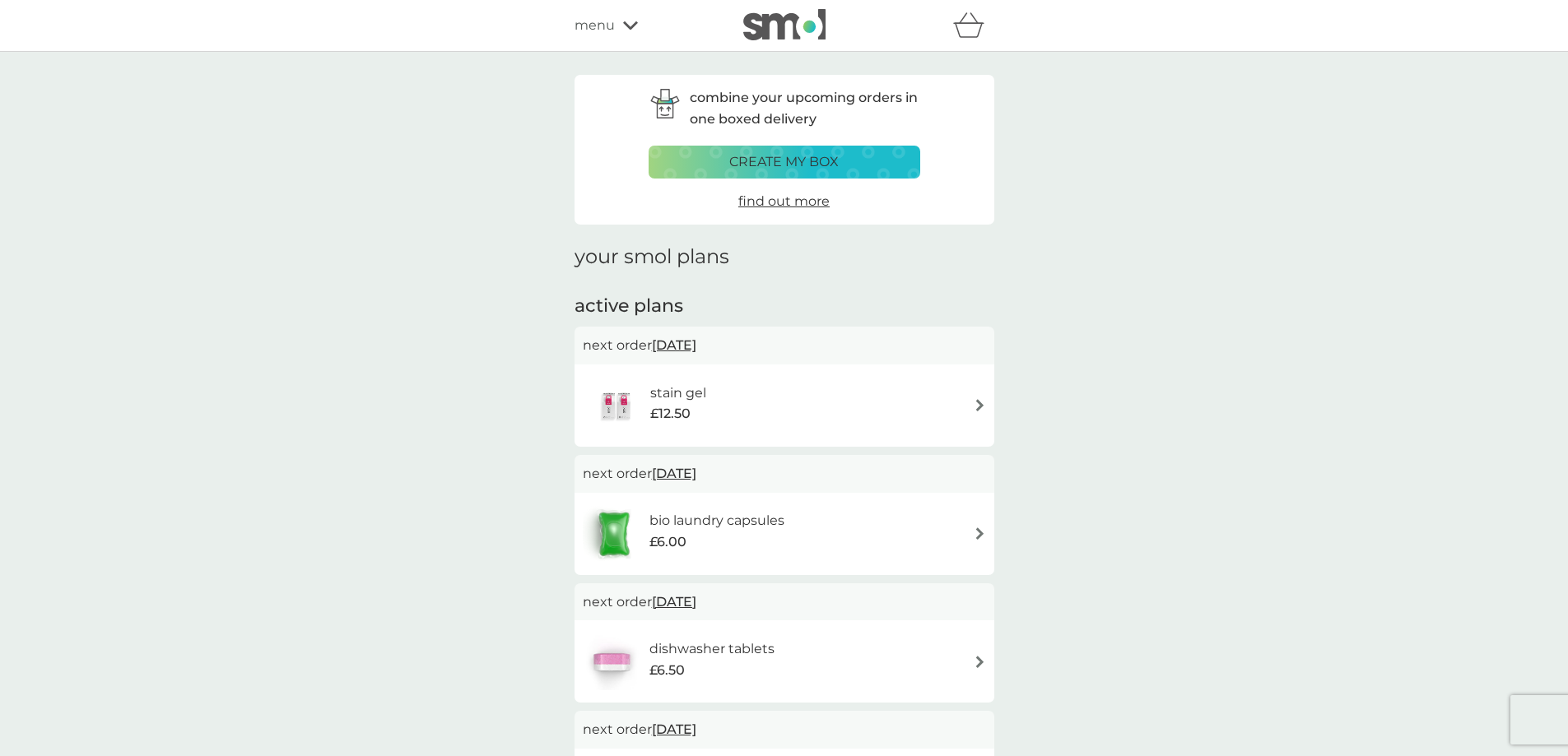
click at [926, 401] on div "stain gel £12.50" at bounding box center [784, 405] width 403 height 58
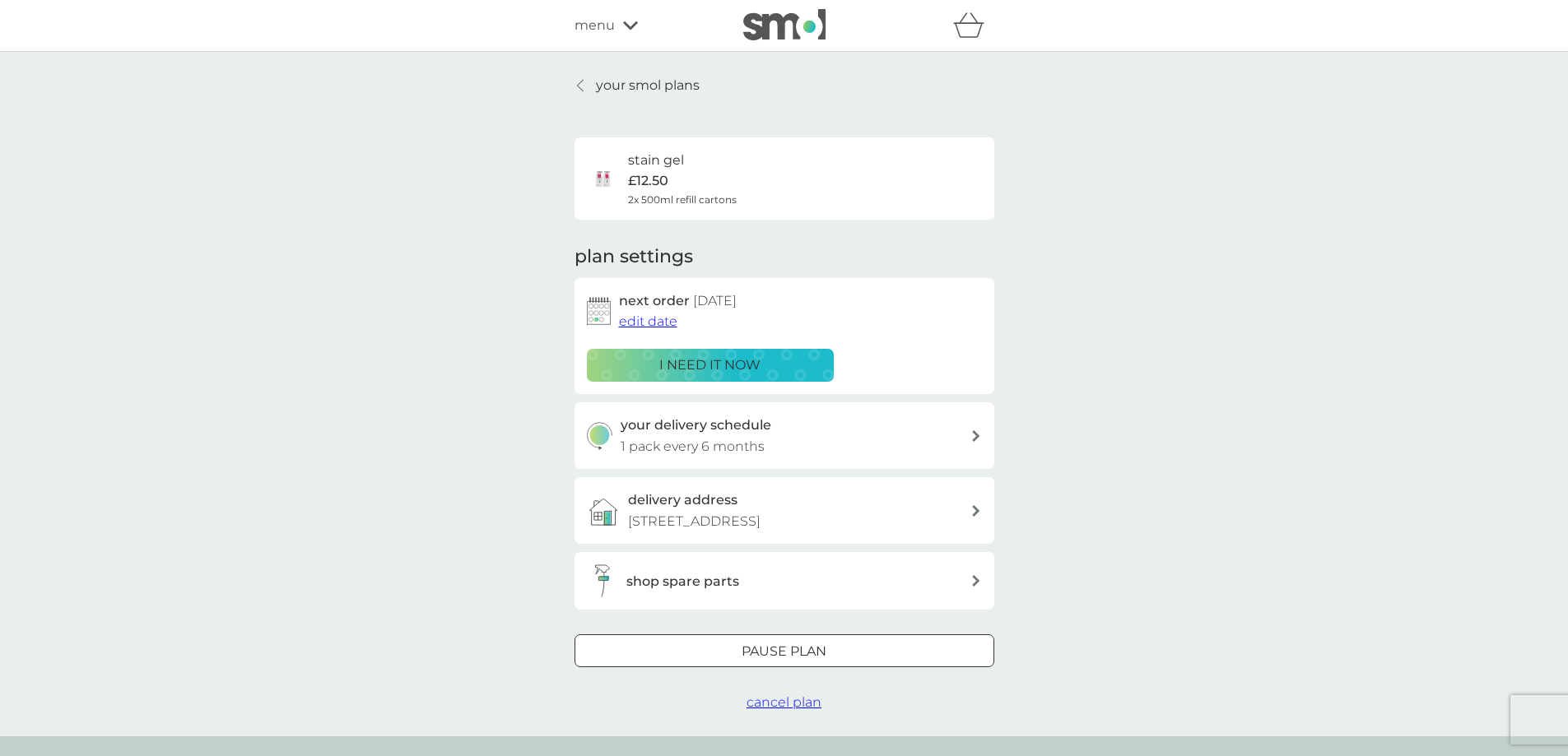
click at [647, 316] on span "edit date" at bounding box center [648, 321] width 59 height 16
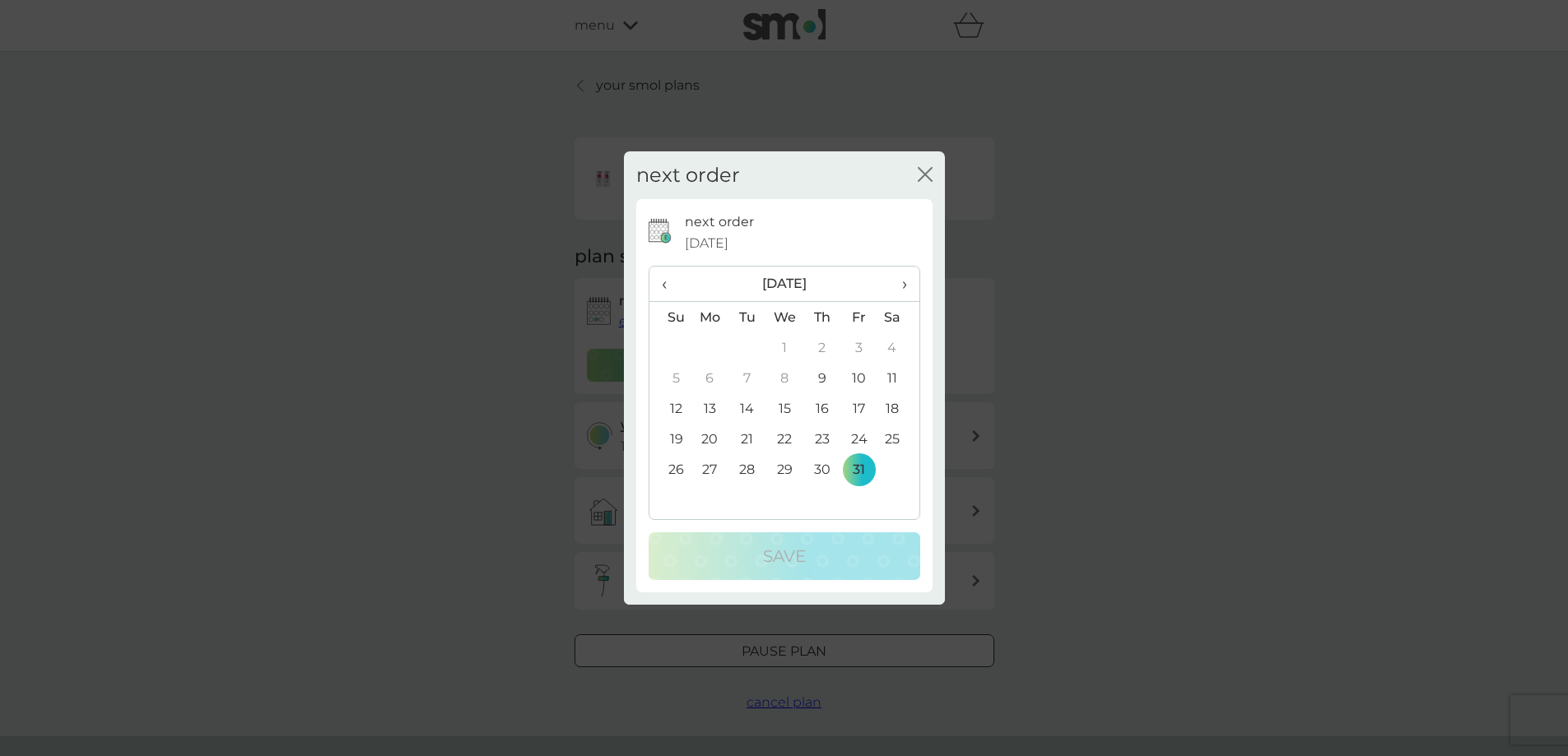
click at [908, 285] on th "›" at bounding box center [897, 284] width 41 height 35
click at [678, 502] on td "30" at bounding box center [670, 500] width 42 height 30
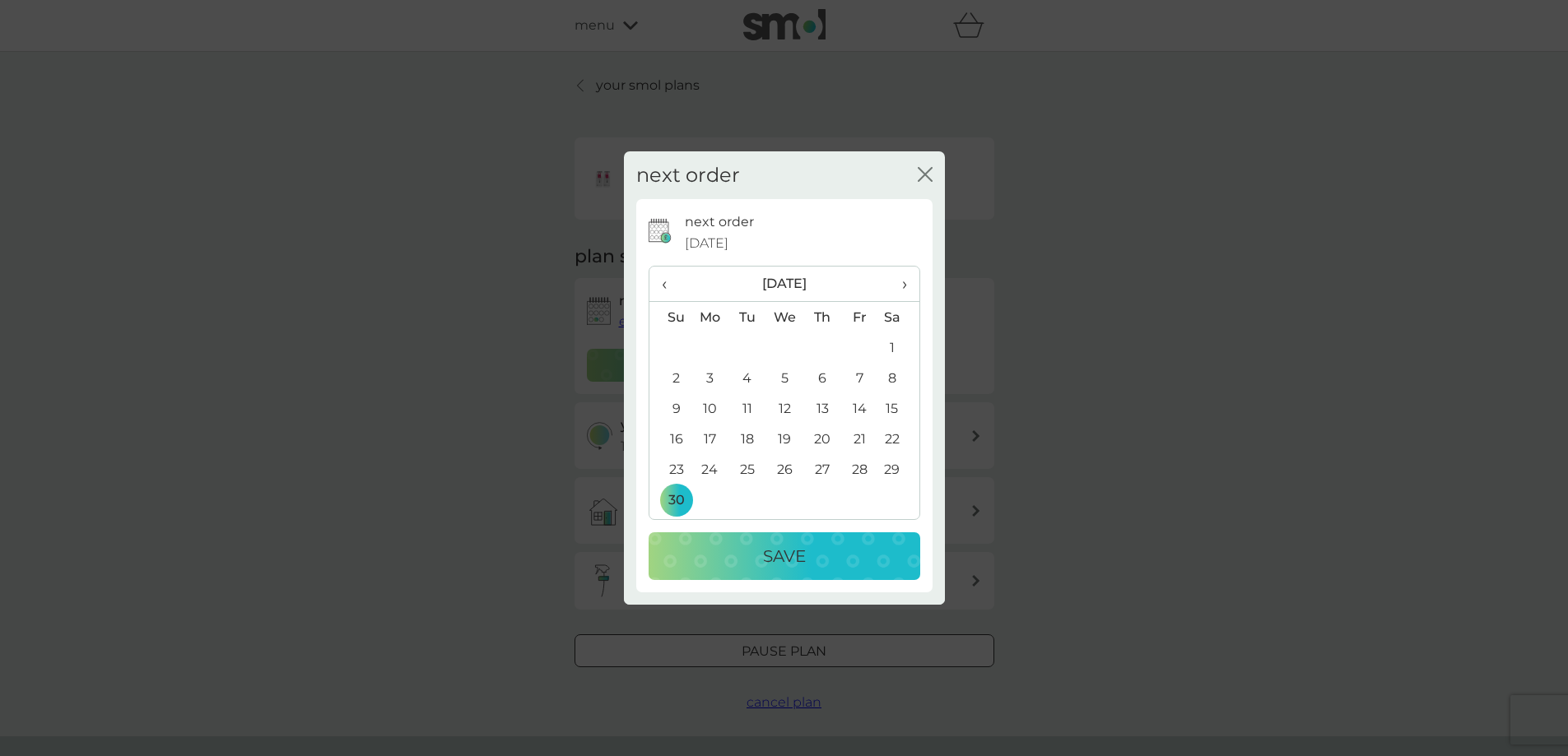
click at [776, 561] on p "Save" at bounding box center [784, 555] width 43 height 26
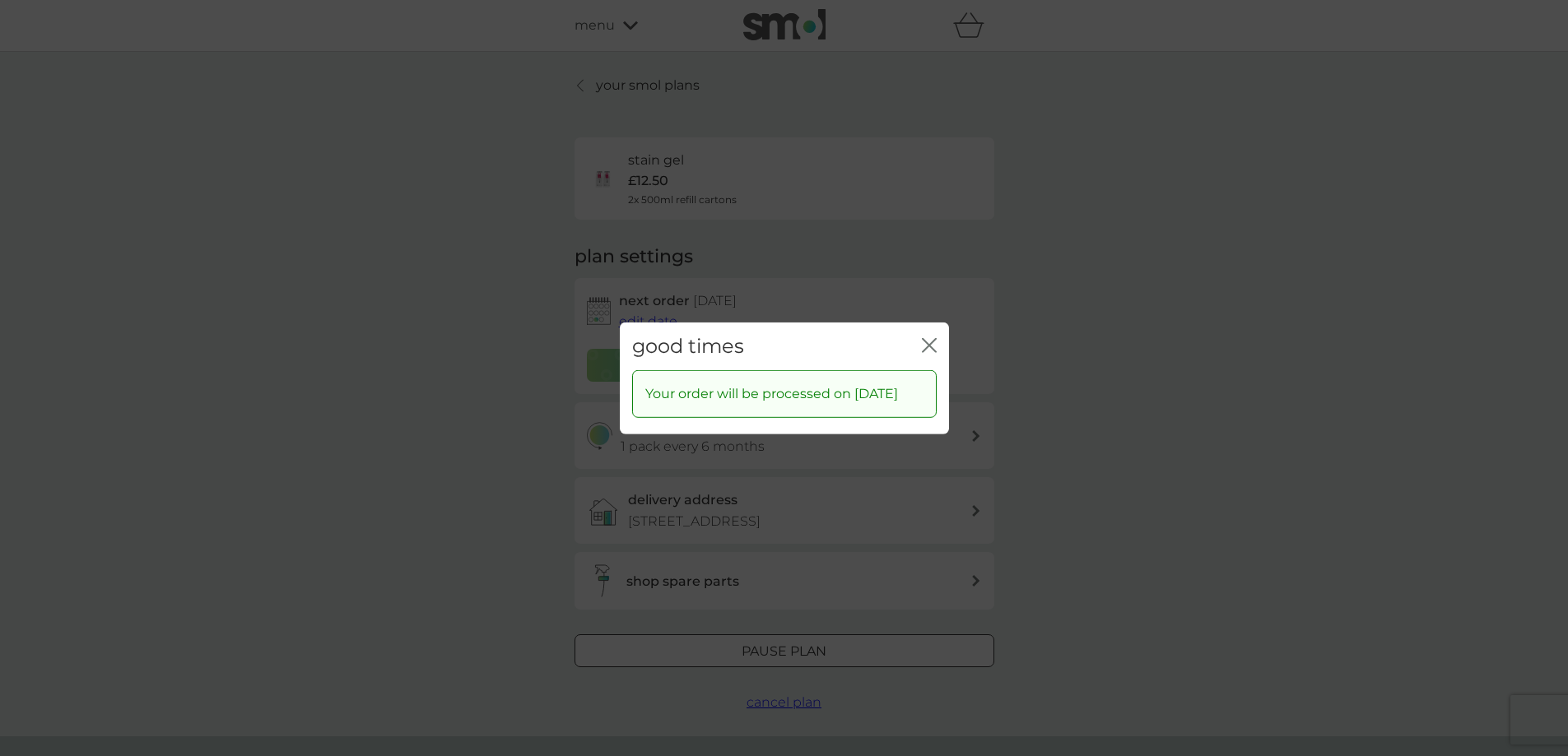
click at [929, 342] on button "close" at bounding box center [929, 346] width 15 height 18
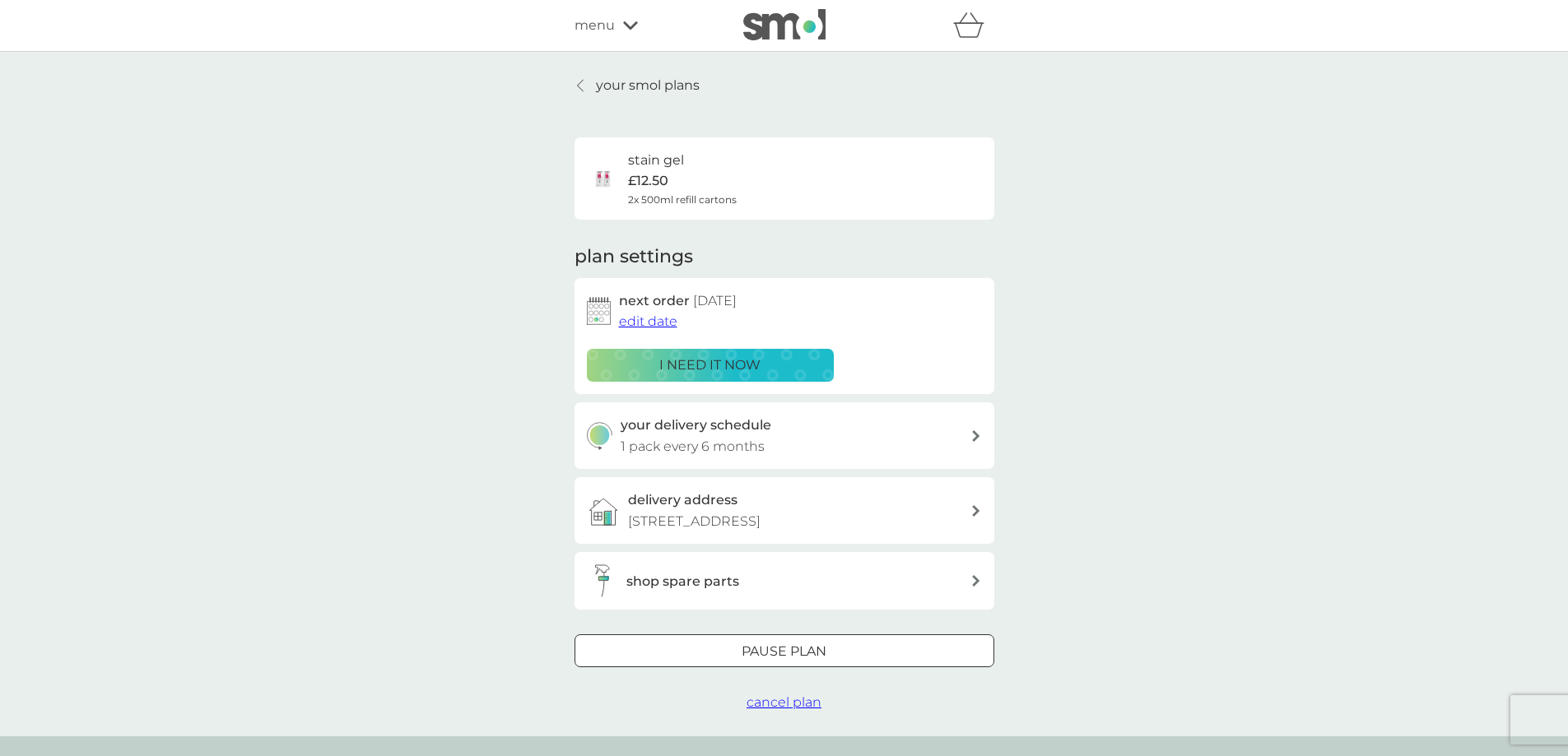
click at [604, 88] on p "your smol plans" at bounding box center [647, 85] width 104 height 22
click at [617, 87] on p "your smol plans" at bounding box center [647, 85] width 104 height 22
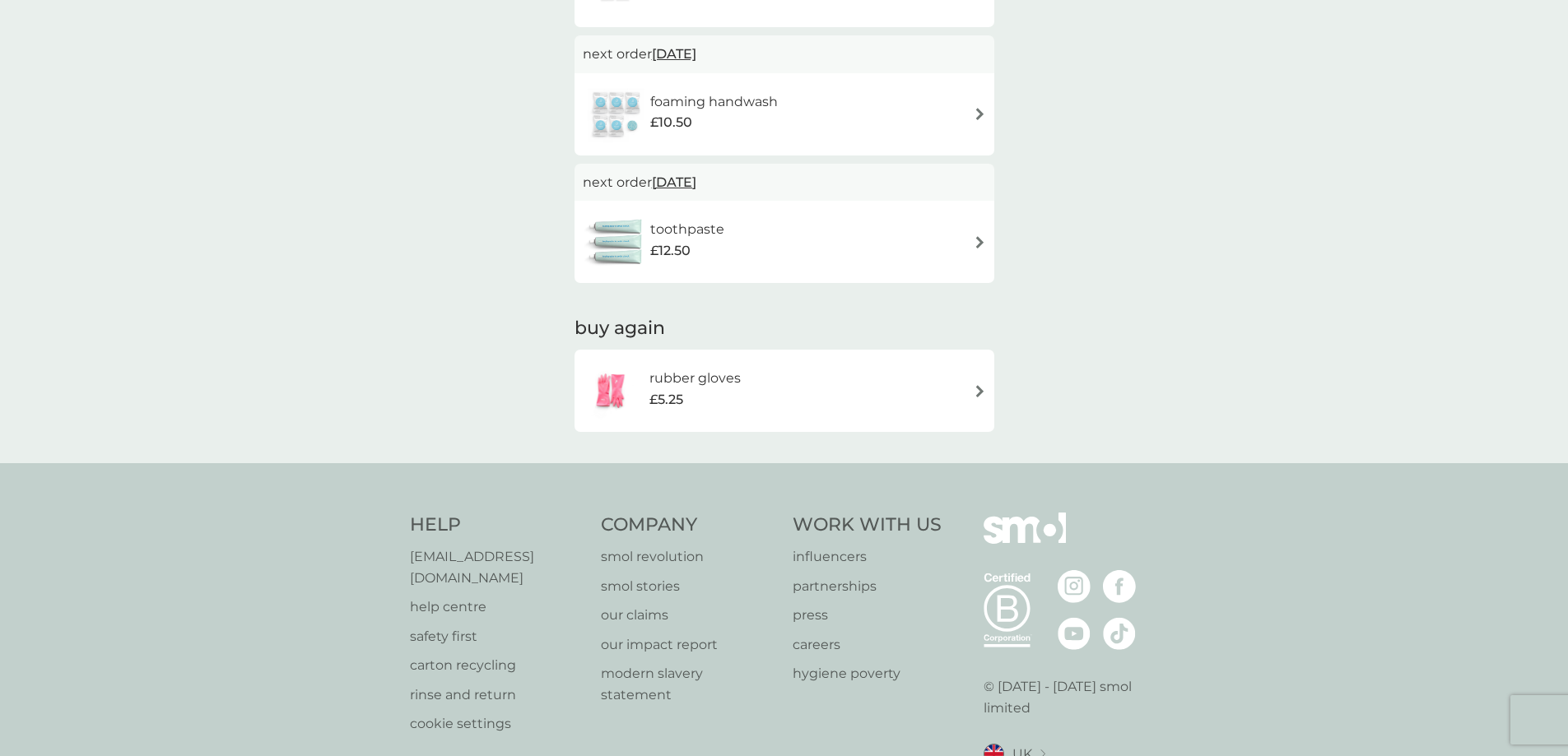
scroll to position [987, 0]
